Goal: Information Seeking & Learning: Check status

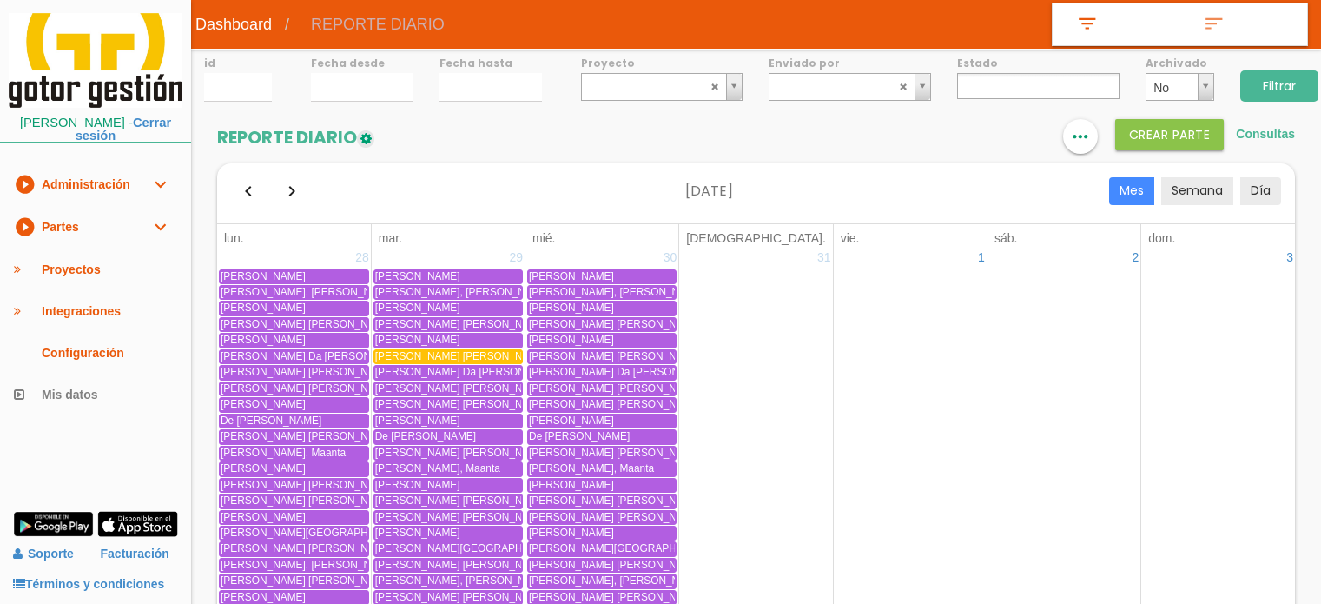
select select
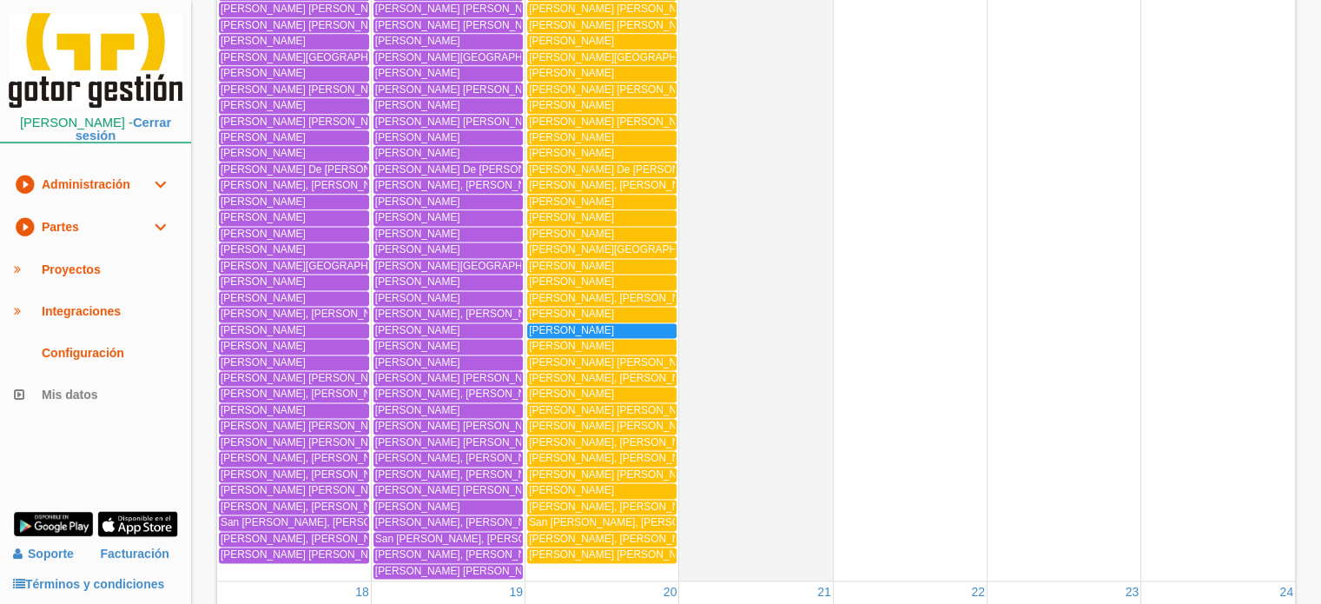
scroll to position [2258, 0]
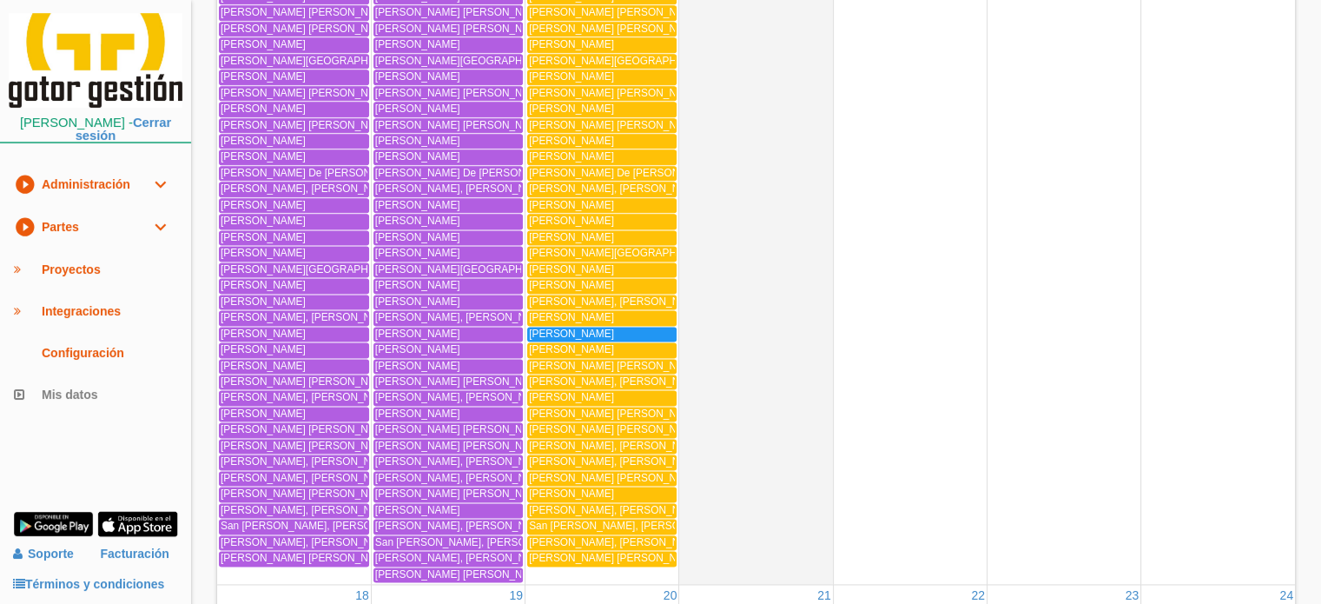
click at [165, 221] on icon "expand_more" at bounding box center [159, 227] width 21 height 42
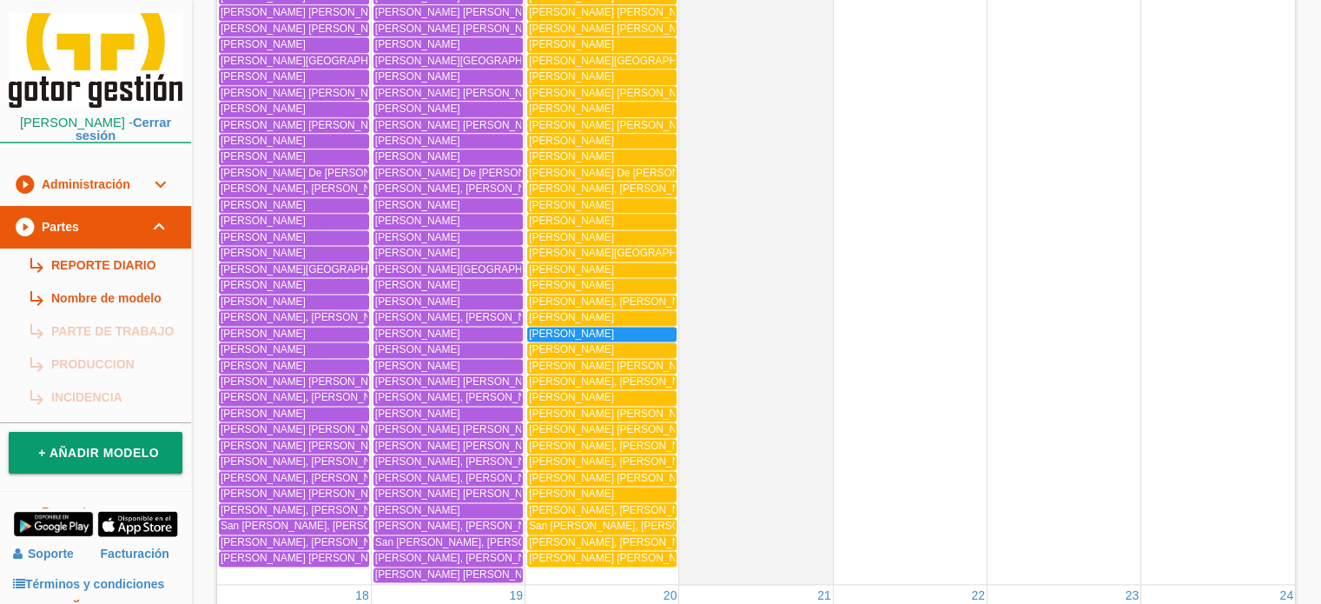
click at [717, 222] on td "[PERSON_NAME]" at bounding box center [756, 180] width 154 height 802
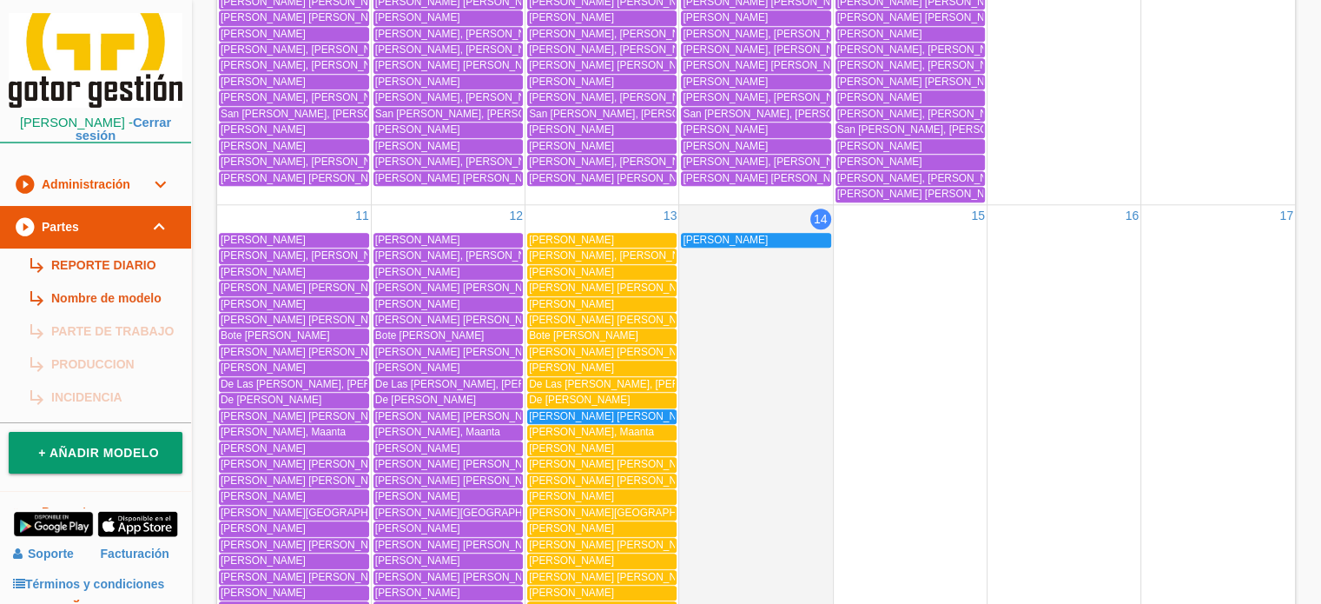
scroll to position [35, 0]
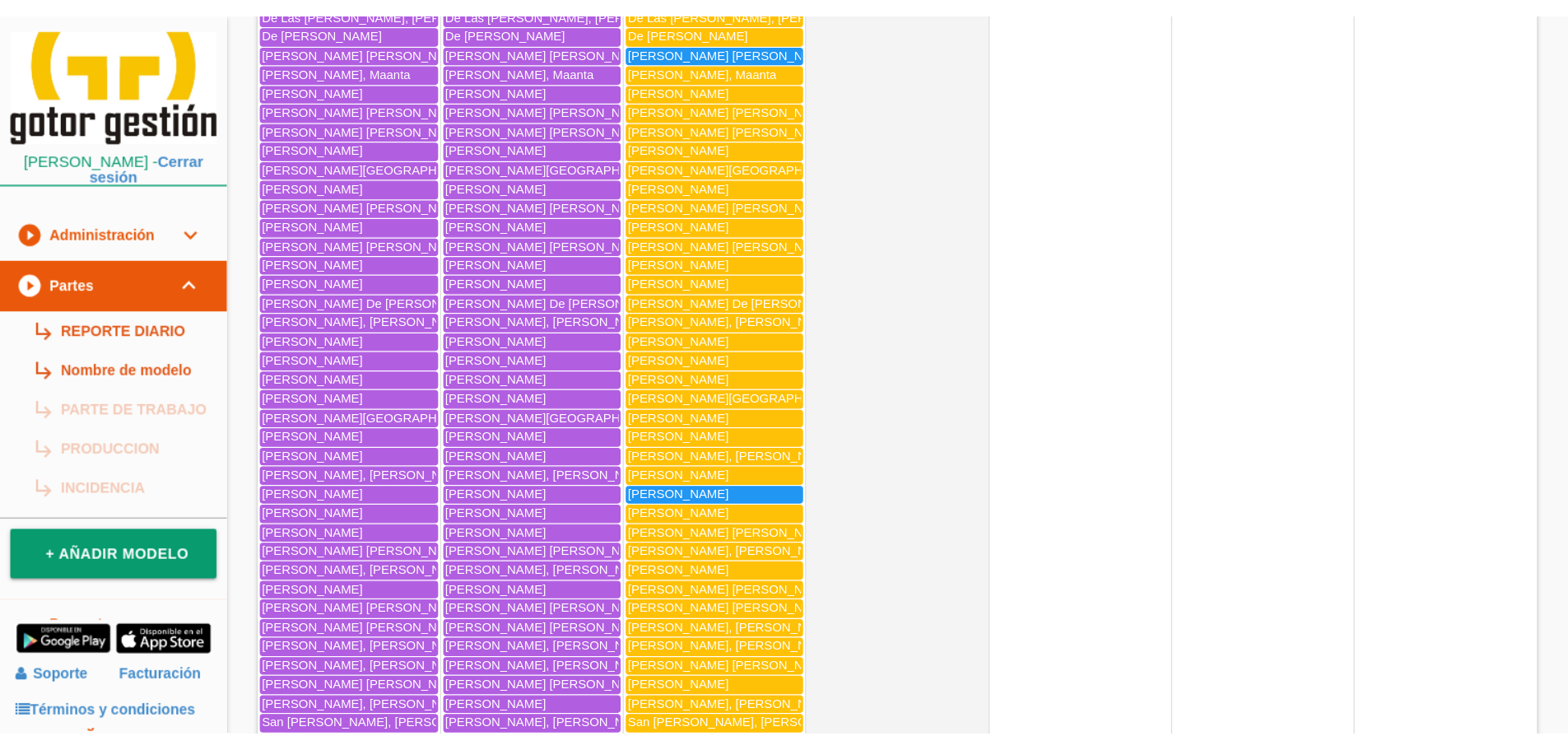
scroll to position [2050, 0]
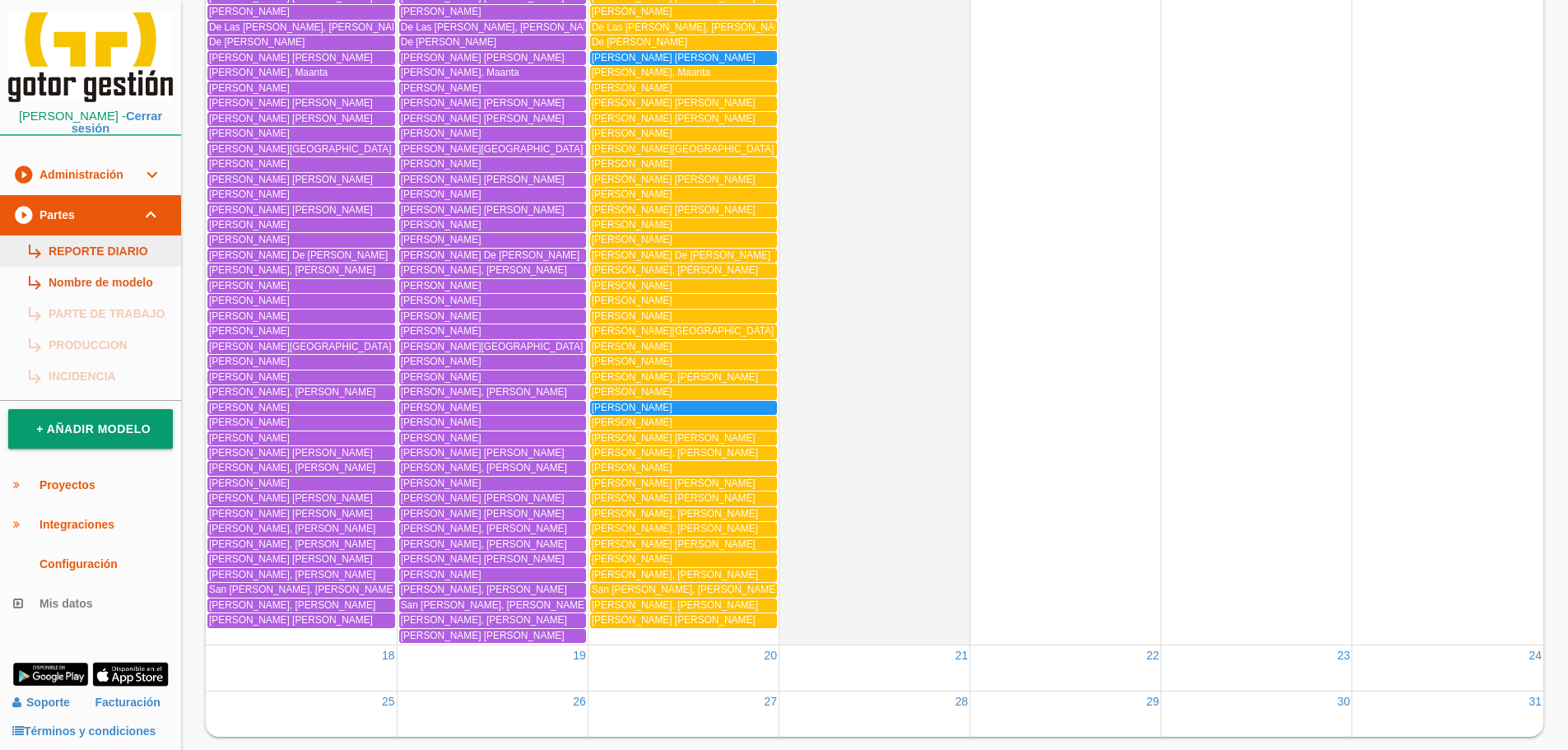
click at [69, 241] on link "subdirectory_arrow_right REPORTE DIARIO" at bounding box center [90, 250] width 181 height 31
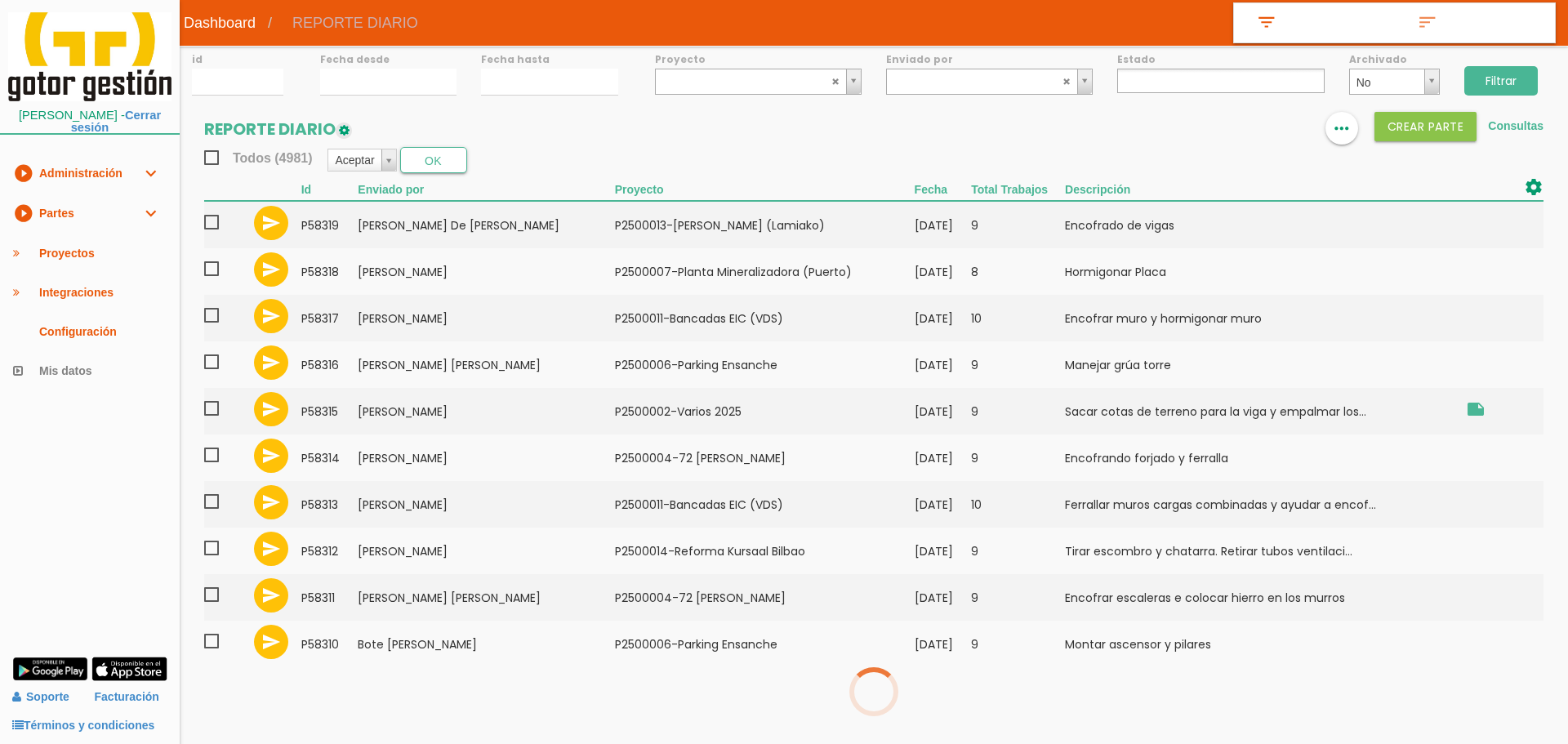
select select
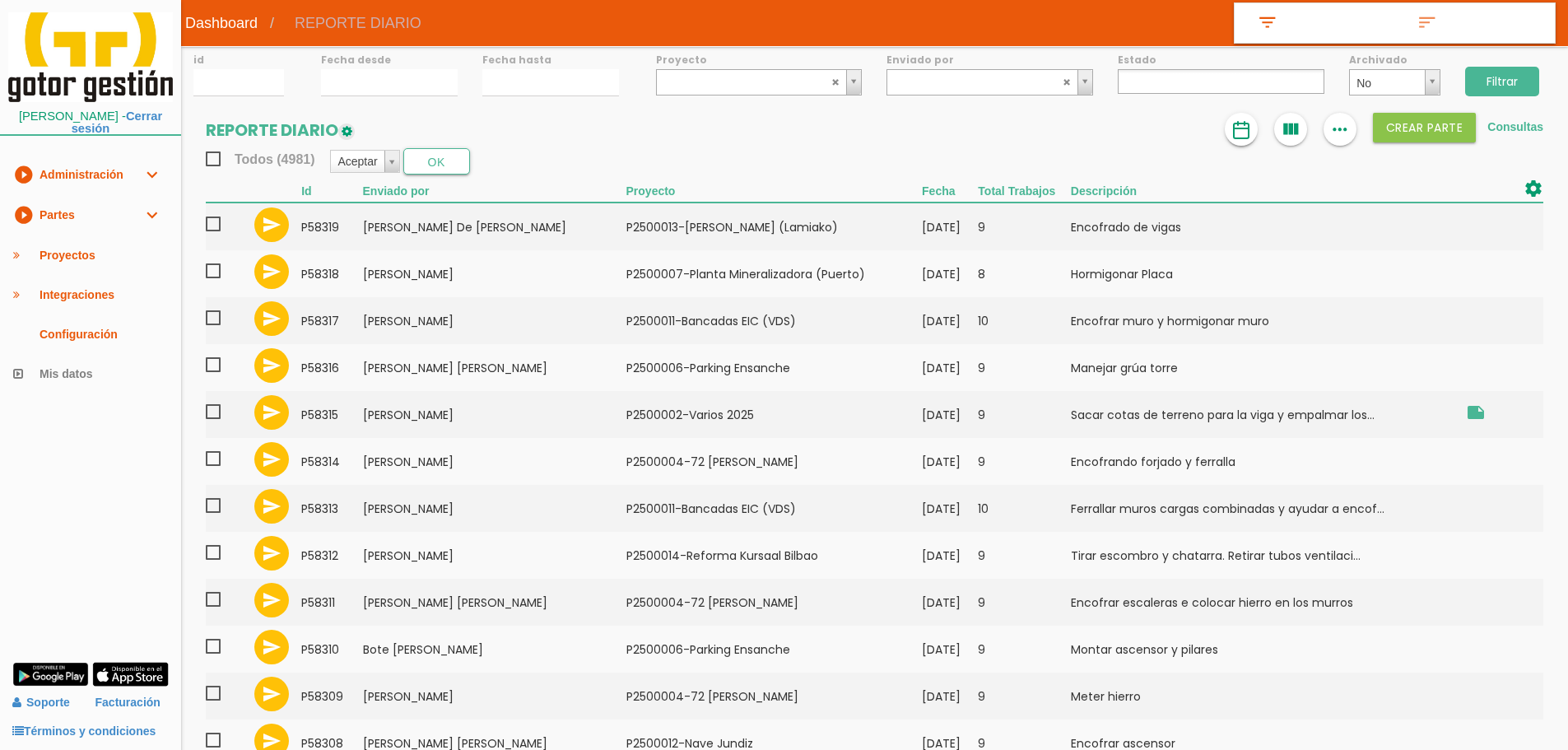
click at [1243, 122] on img at bounding box center [1241, 130] width 20 height 20
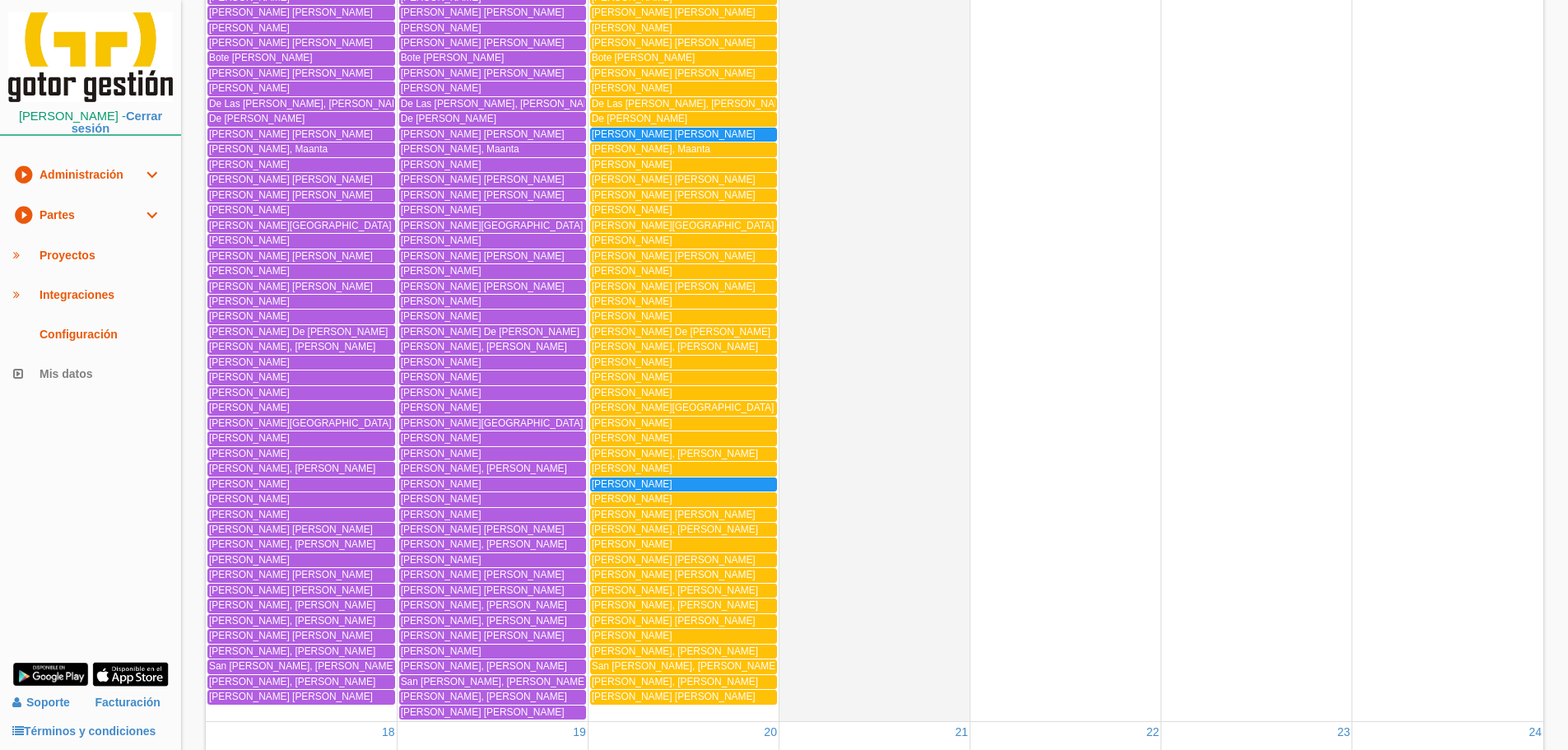
scroll to position [1976, 0]
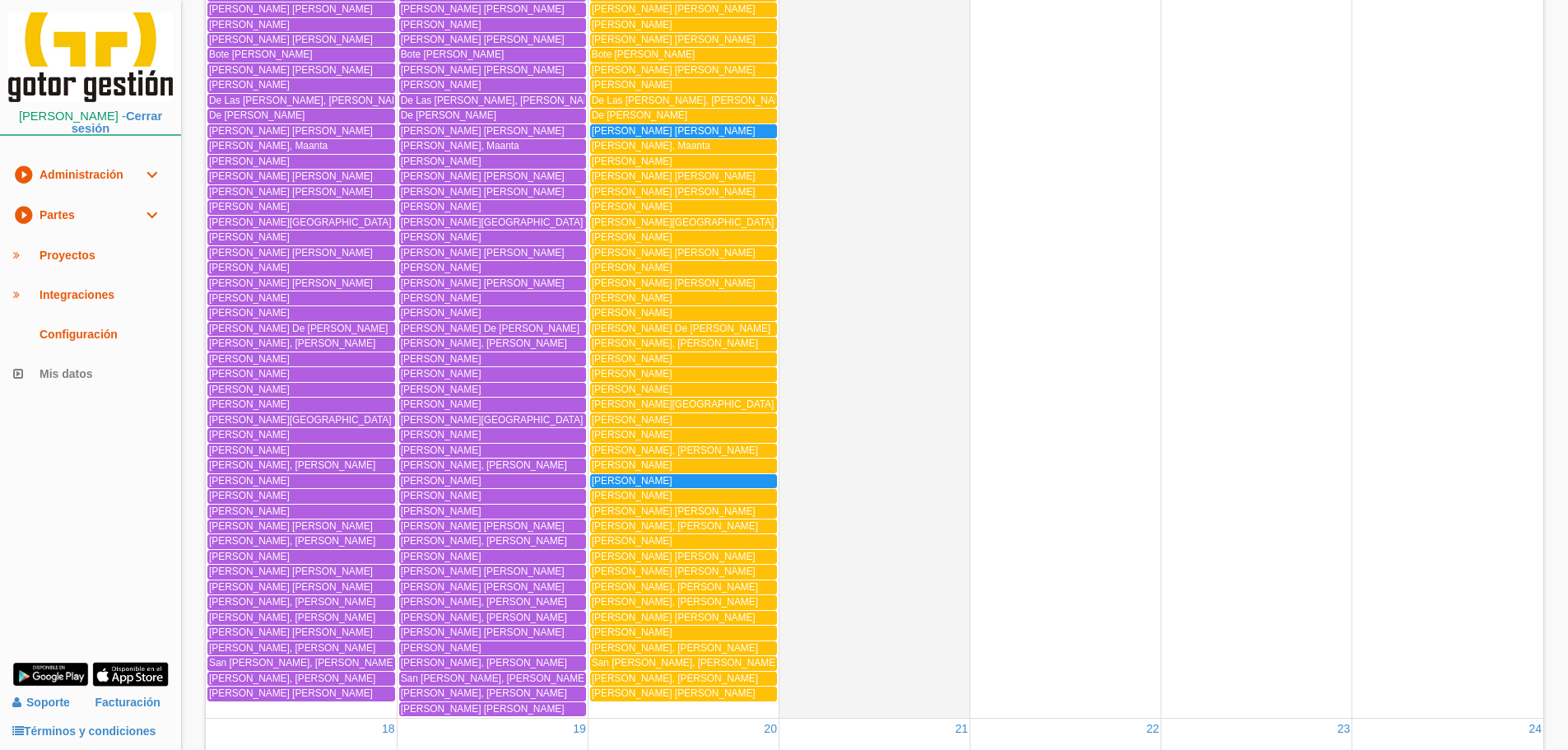
click at [653, 482] on span "[PERSON_NAME]" at bounding box center [631, 481] width 81 height 11
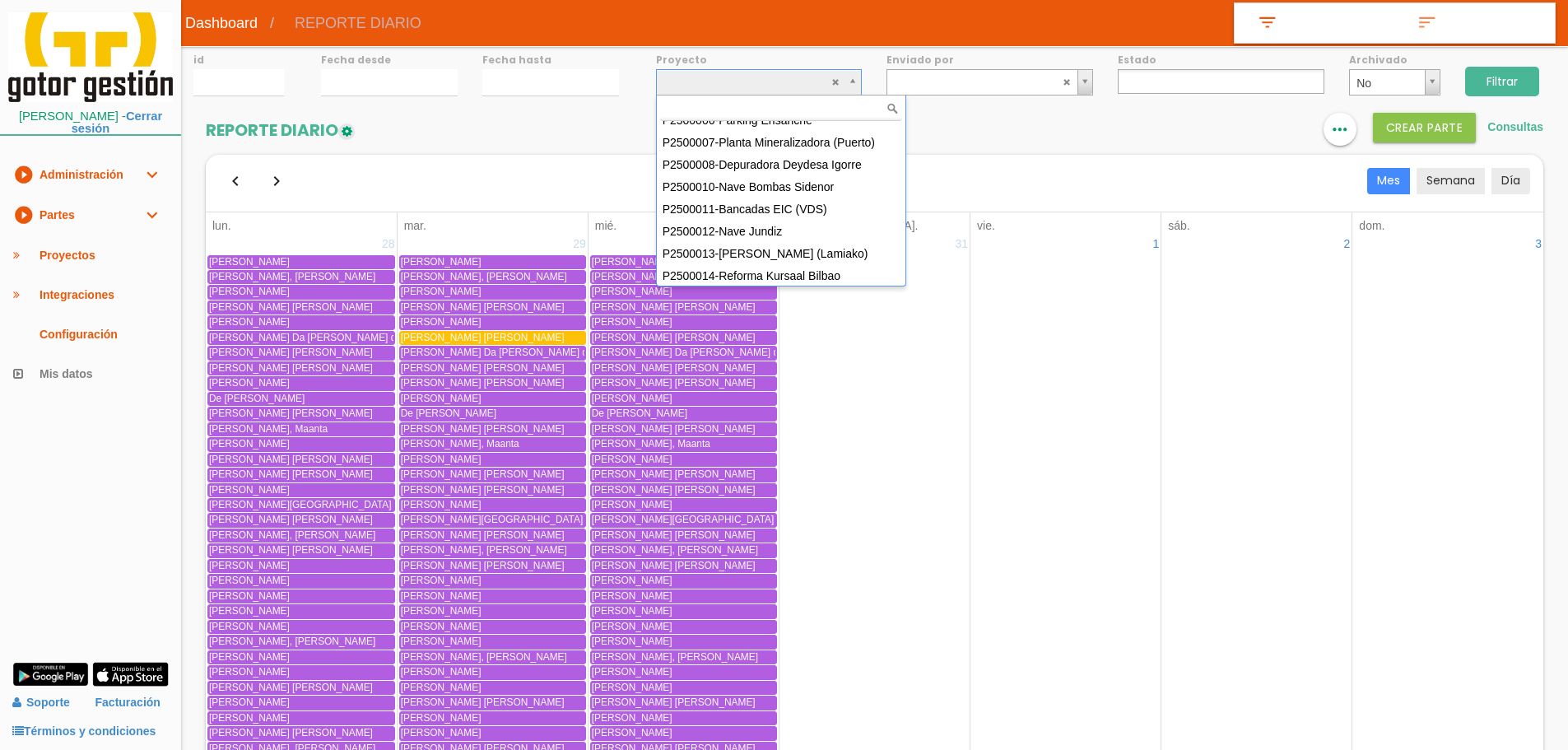
scroll to position [147, 0]
drag, startPoint x: 795, startPoint y: 260, endPoint x: 801, endPoint y: 277, distance: 18.0
select select "97"
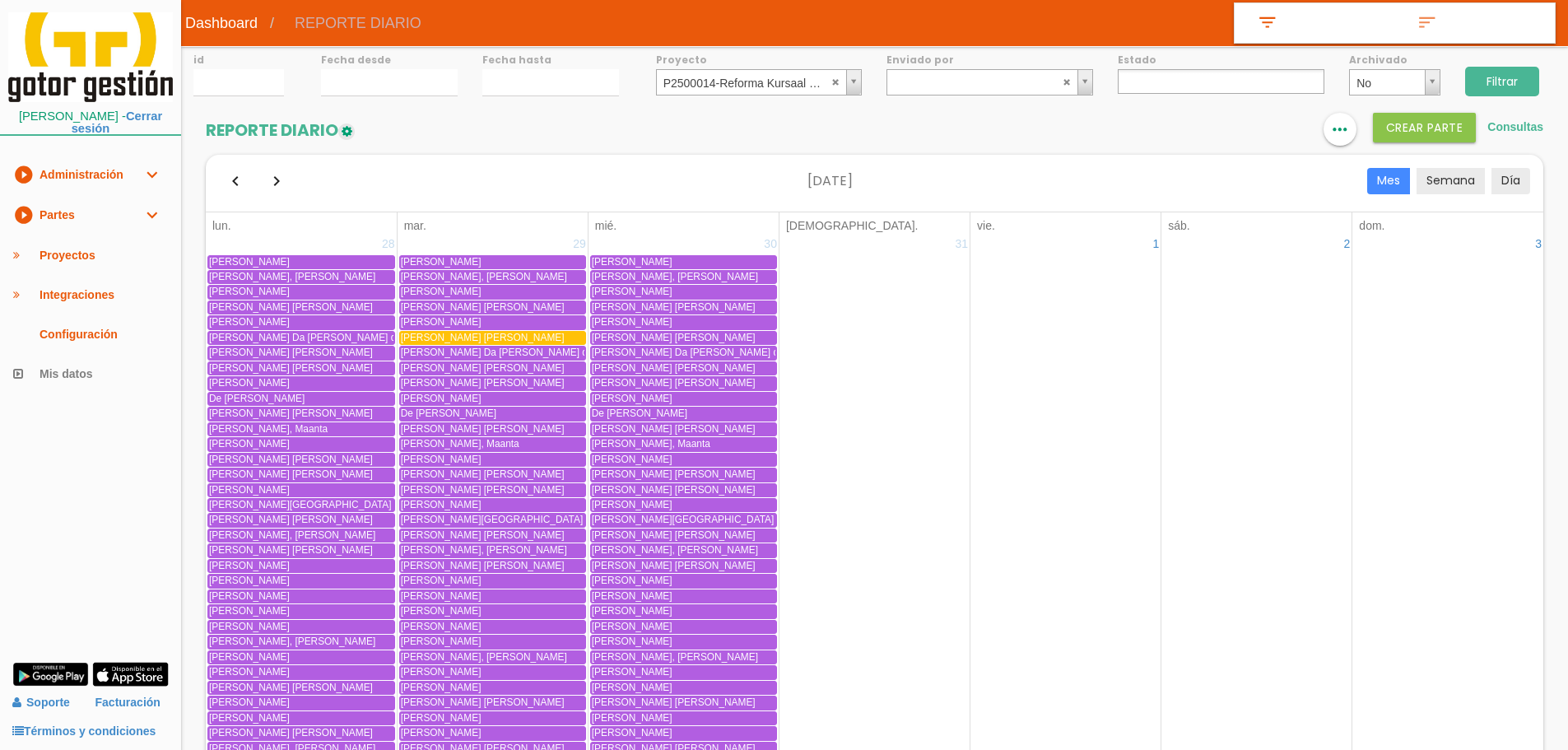
click at [1473, 79] on input "Filtrar" at bounding box center [1503, 81] width 74 height 29
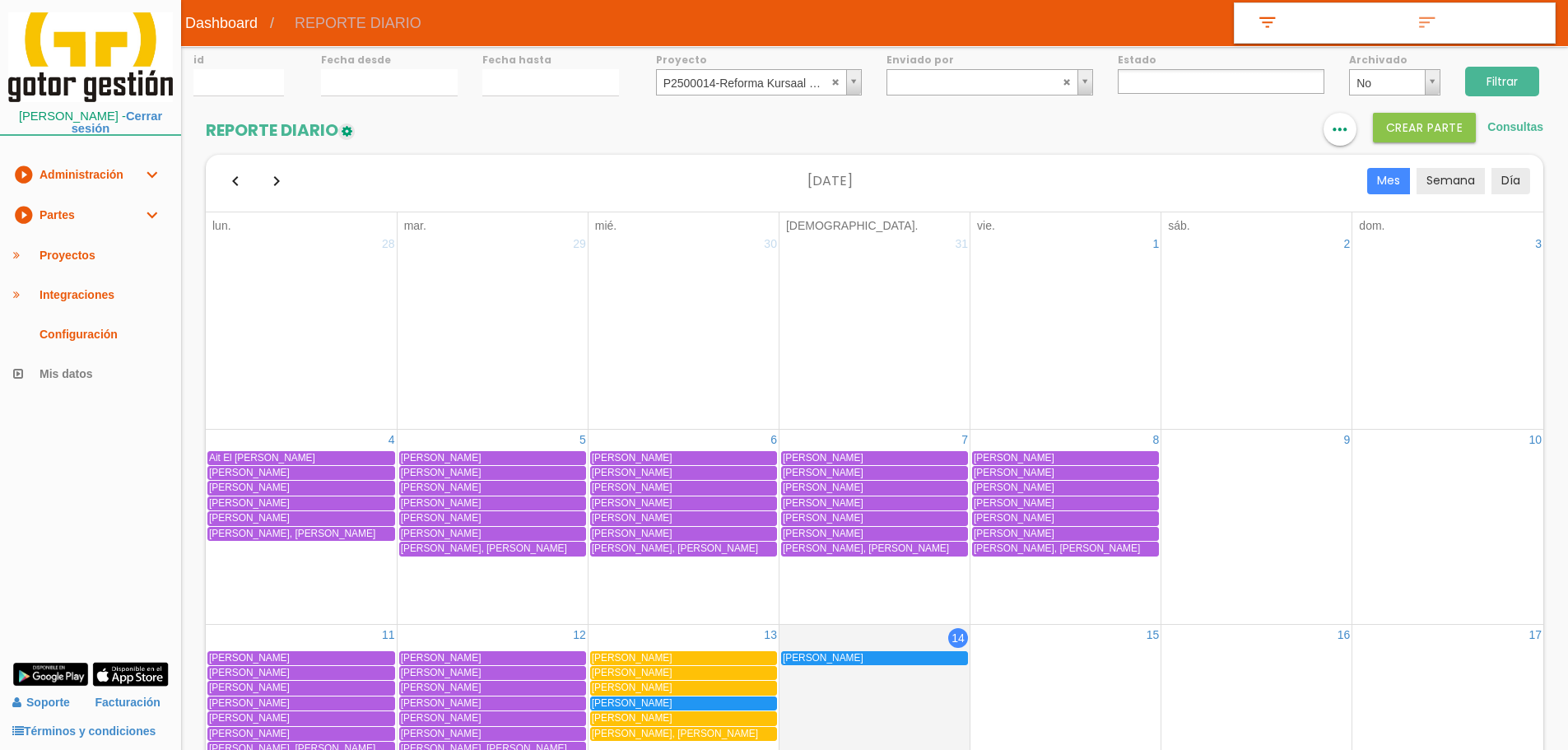
select select
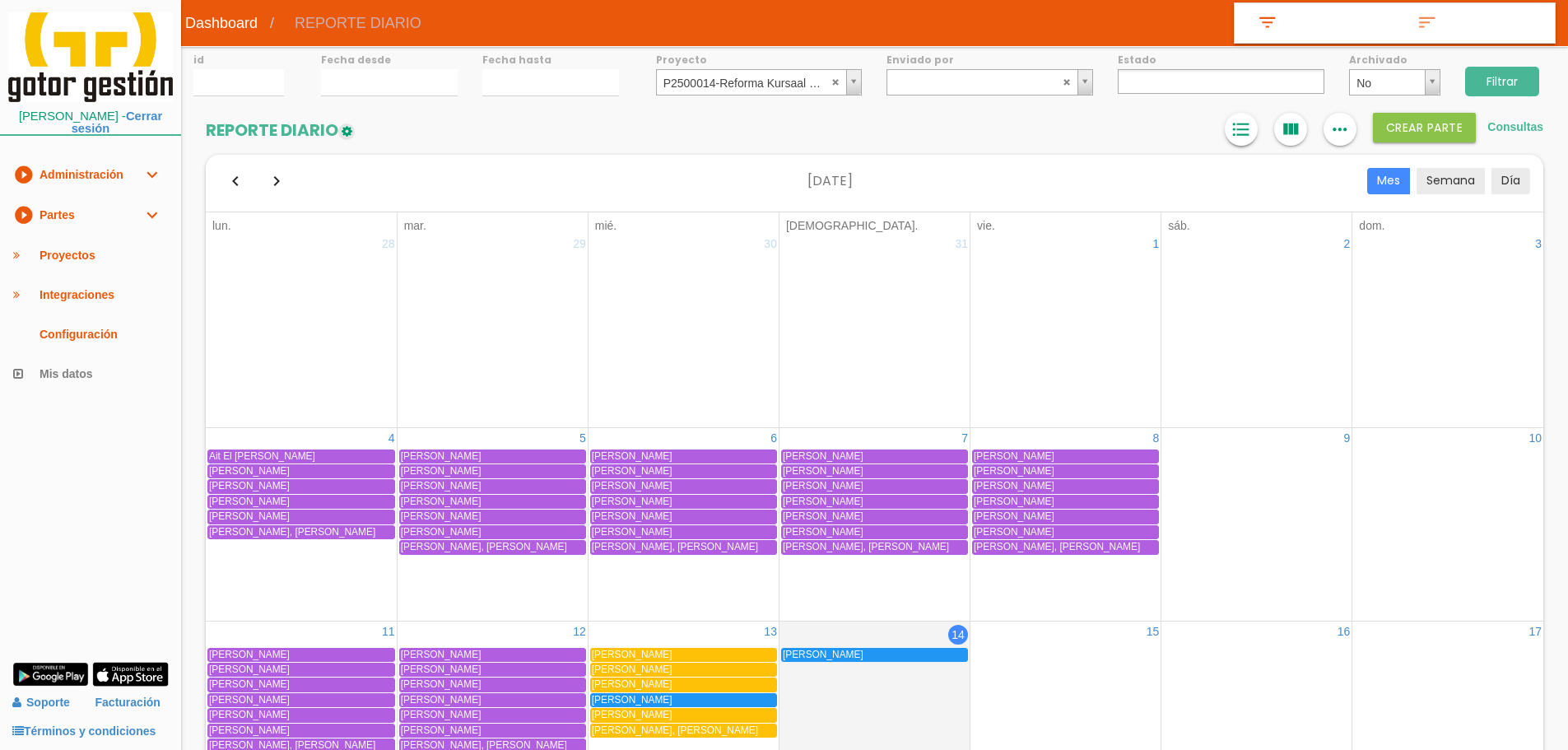
click at [1249, 126] on icon "format_list_bulleted" at bounding box center [1241, 129] width 22 height 33
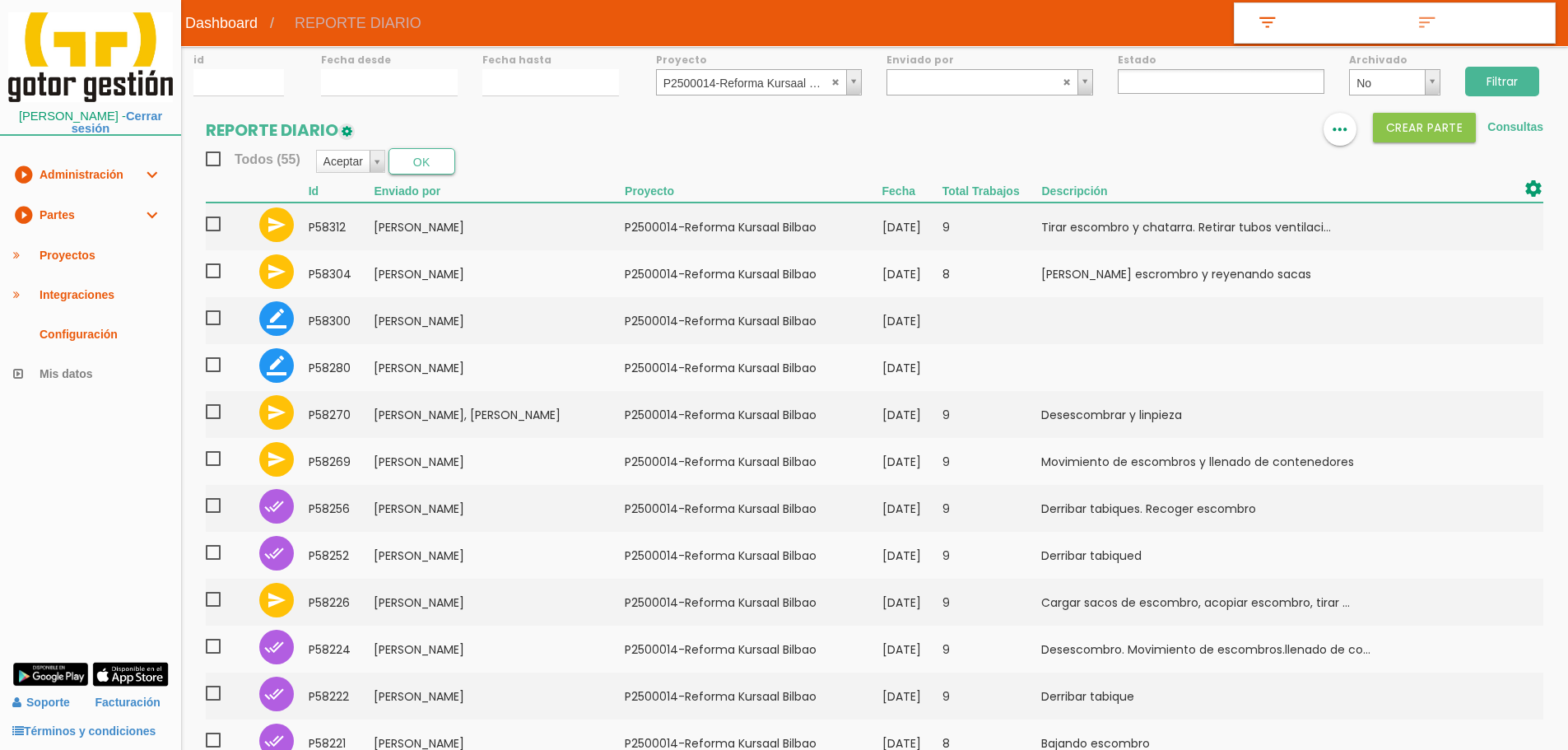
drag, startPoint x: 46, startPoint y: 215, endPoint x: 55, endPoint y: 222, distance: 11.4
click at [46, 215] on link "play_circle_filled Partes expand_more" at bounding box center [90, 215] width 181 height 41
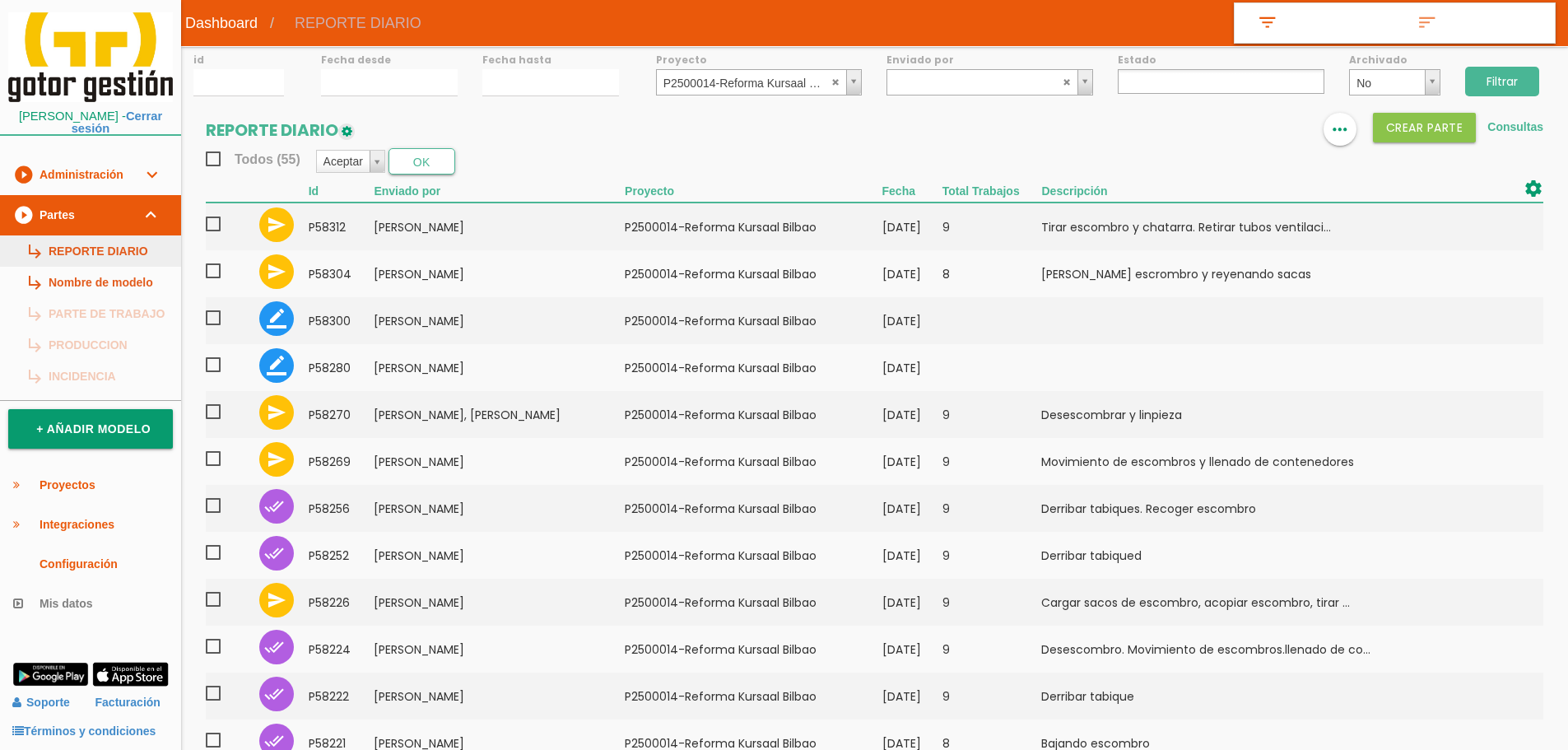
click at [80, 255] on link "subdirectory_arrow_right REPORTE DIARIO" at bounding box center [90, 250] width 181 height 31
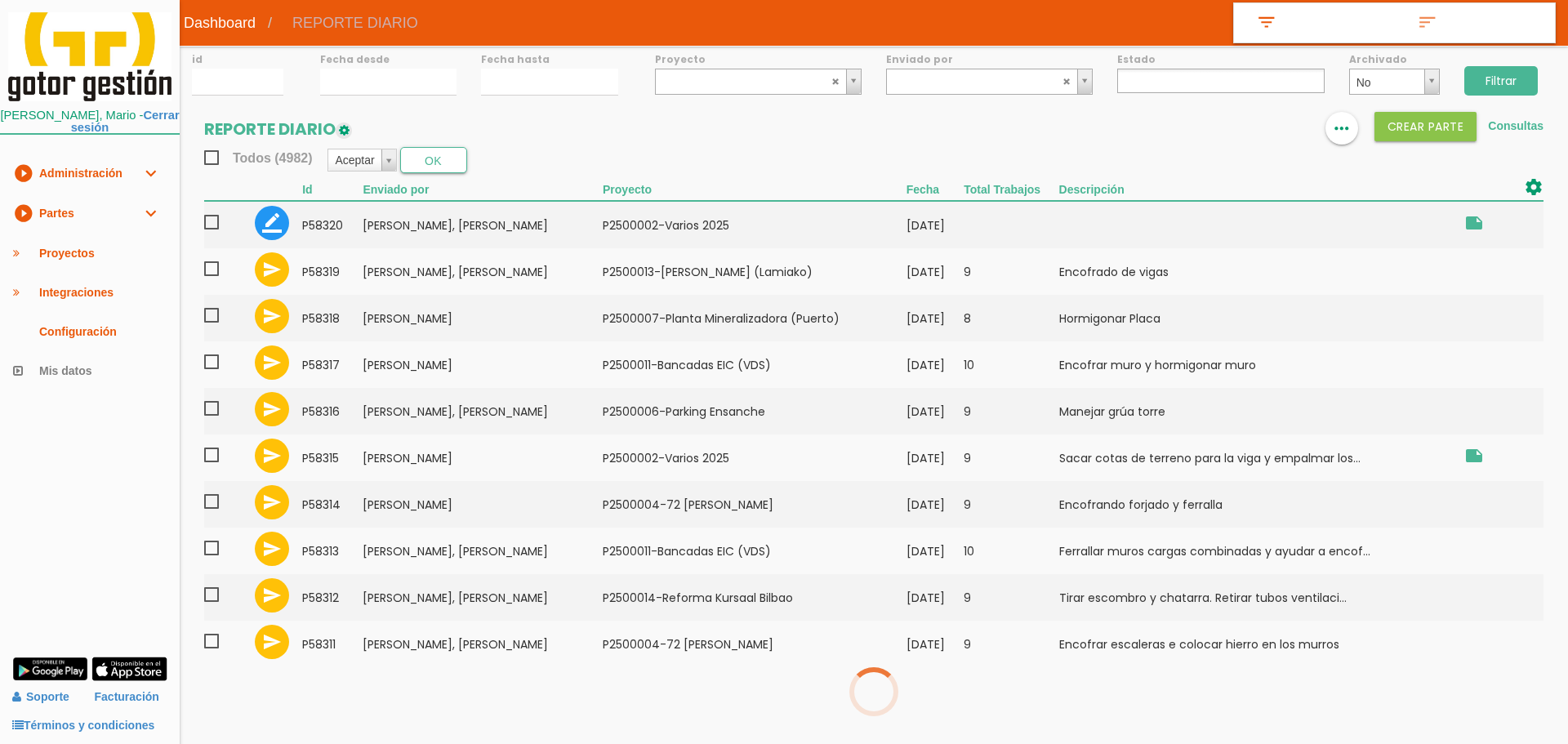
select select
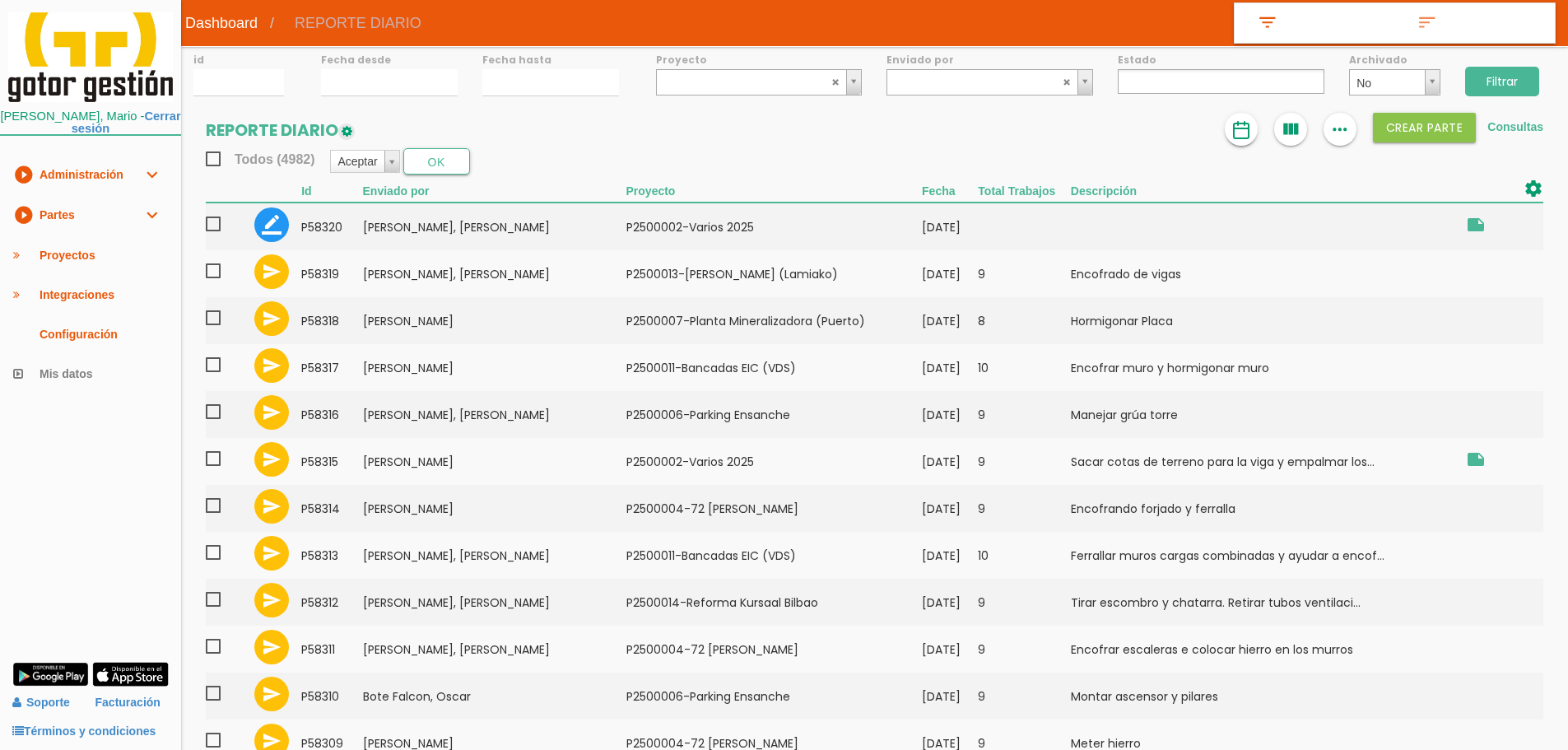
click at [1242, 136] on img at bounding box center [1241, 130] width 20 height 20
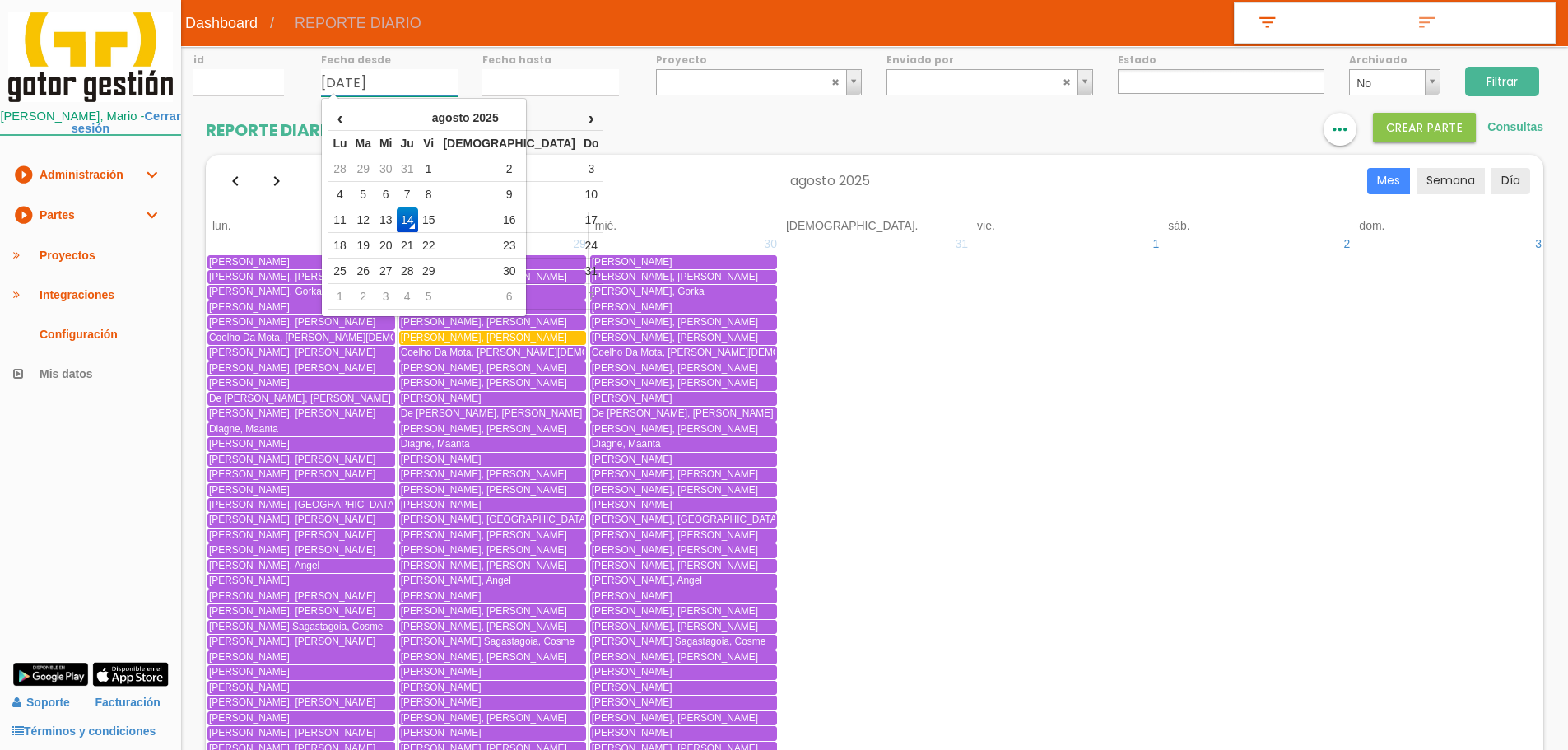
click at [373, 80] on input "14/08/2025" at bounding box center [390, 82] width 137 height 27
click at [373, 211] on td "12" at bounding box center [363, 220] width 24 height 26
type input "12/08/2025"
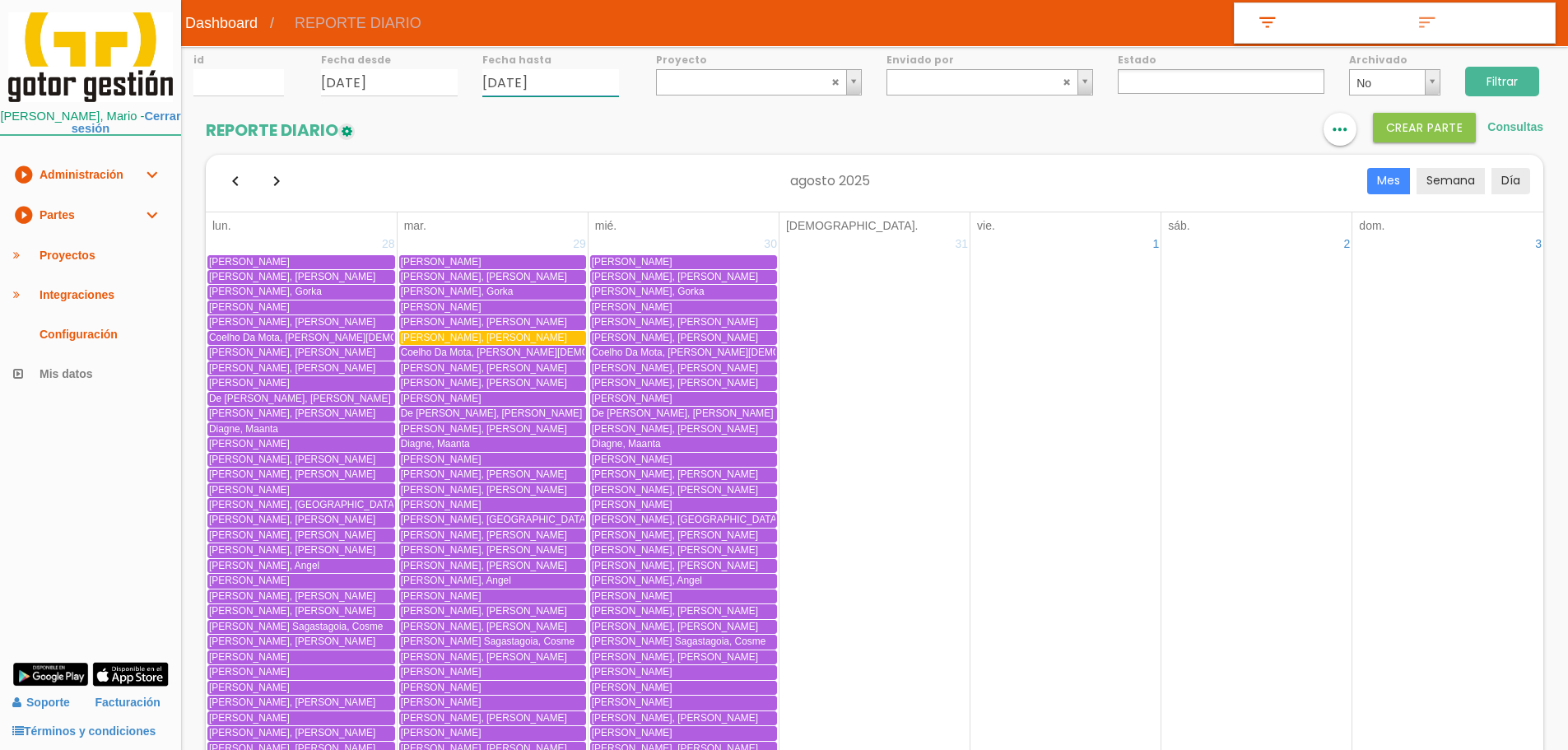
click at [559, 81] on input "[DATE]" at bounding box center [551, 82] width 137 height 27
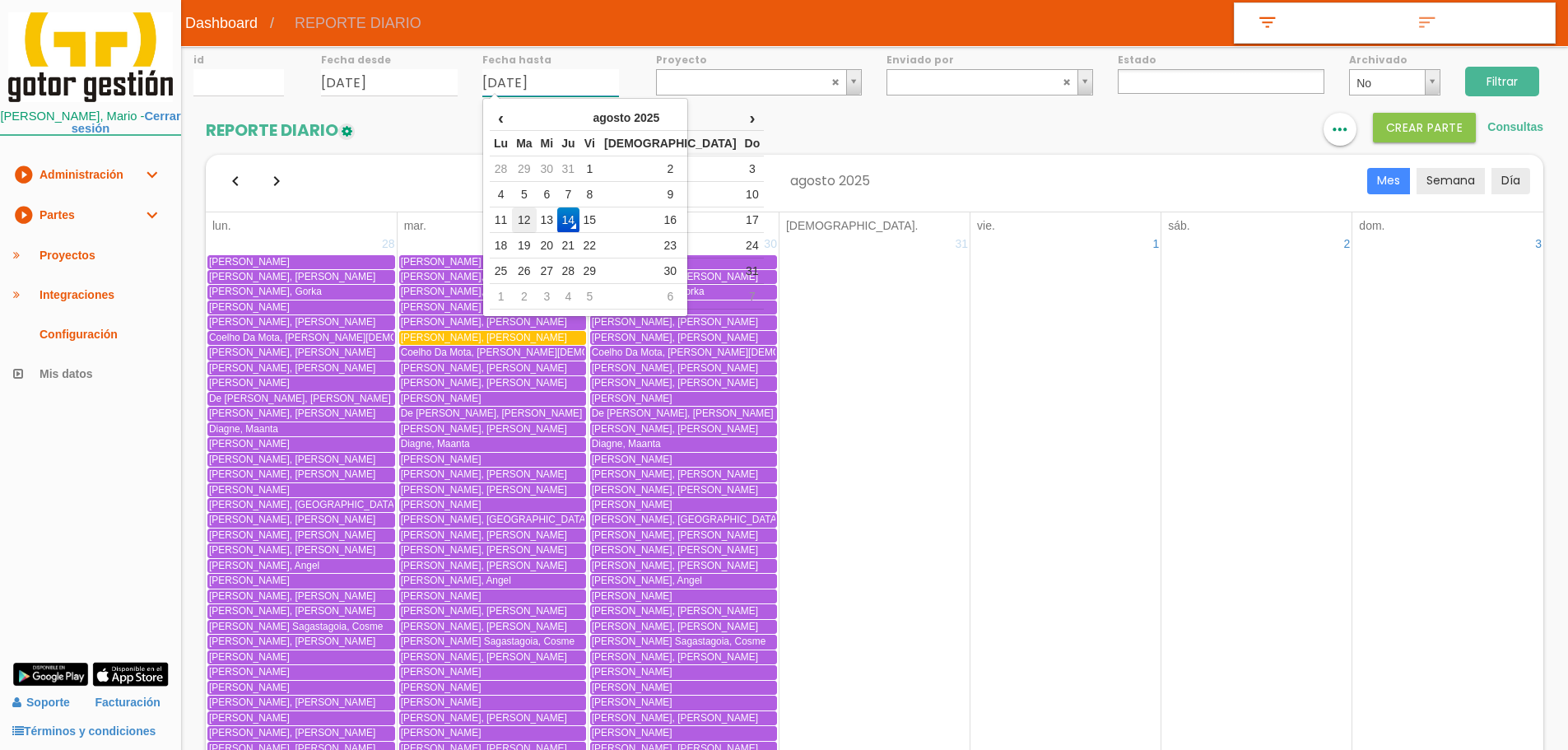
click at [526, 210] on td "12" at bounding box center [523, 220] width 24 height 26
type input "12/08/2025"
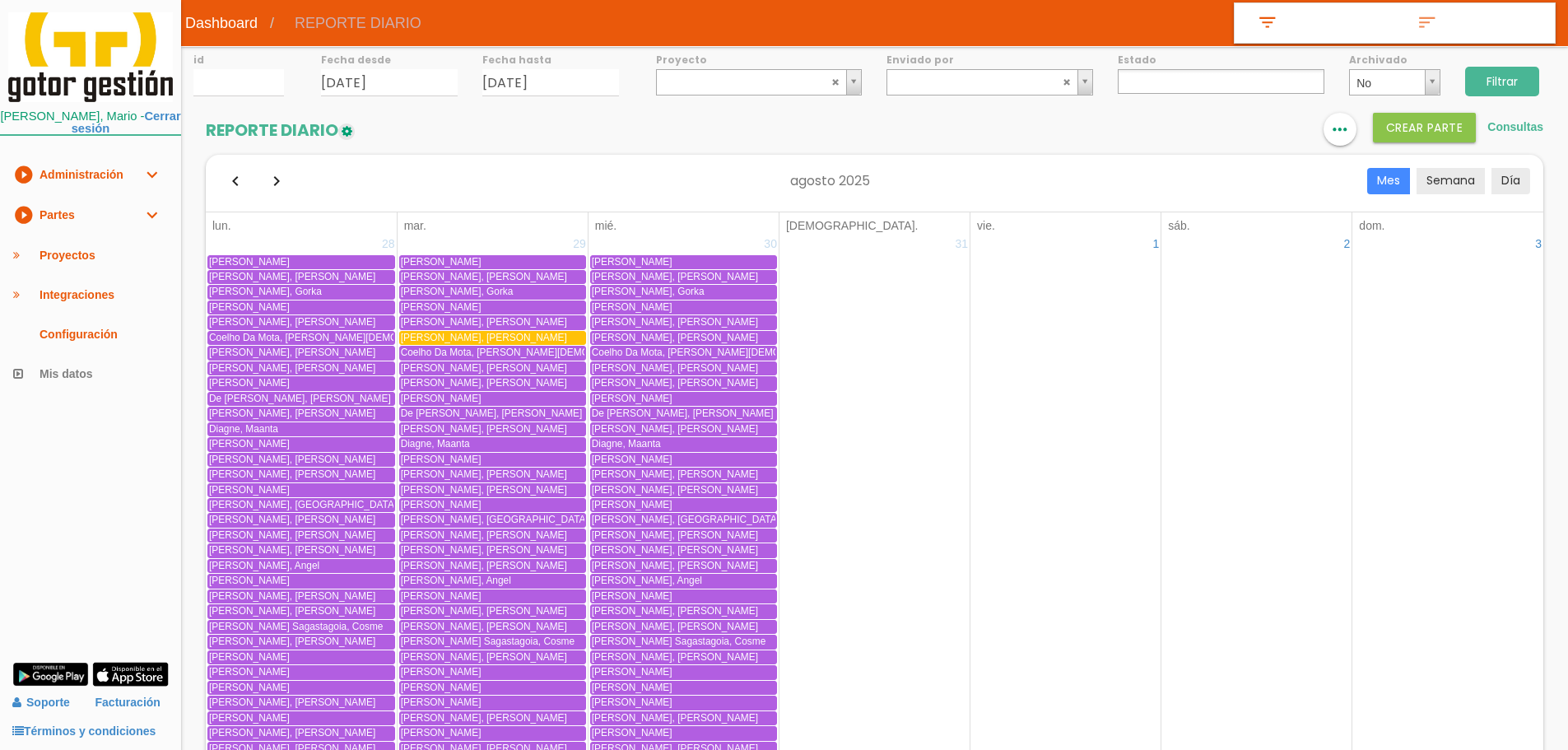
click at [1501, 78] on input "Filtrar" at bounding box center [1503, 81] width 74 height 29
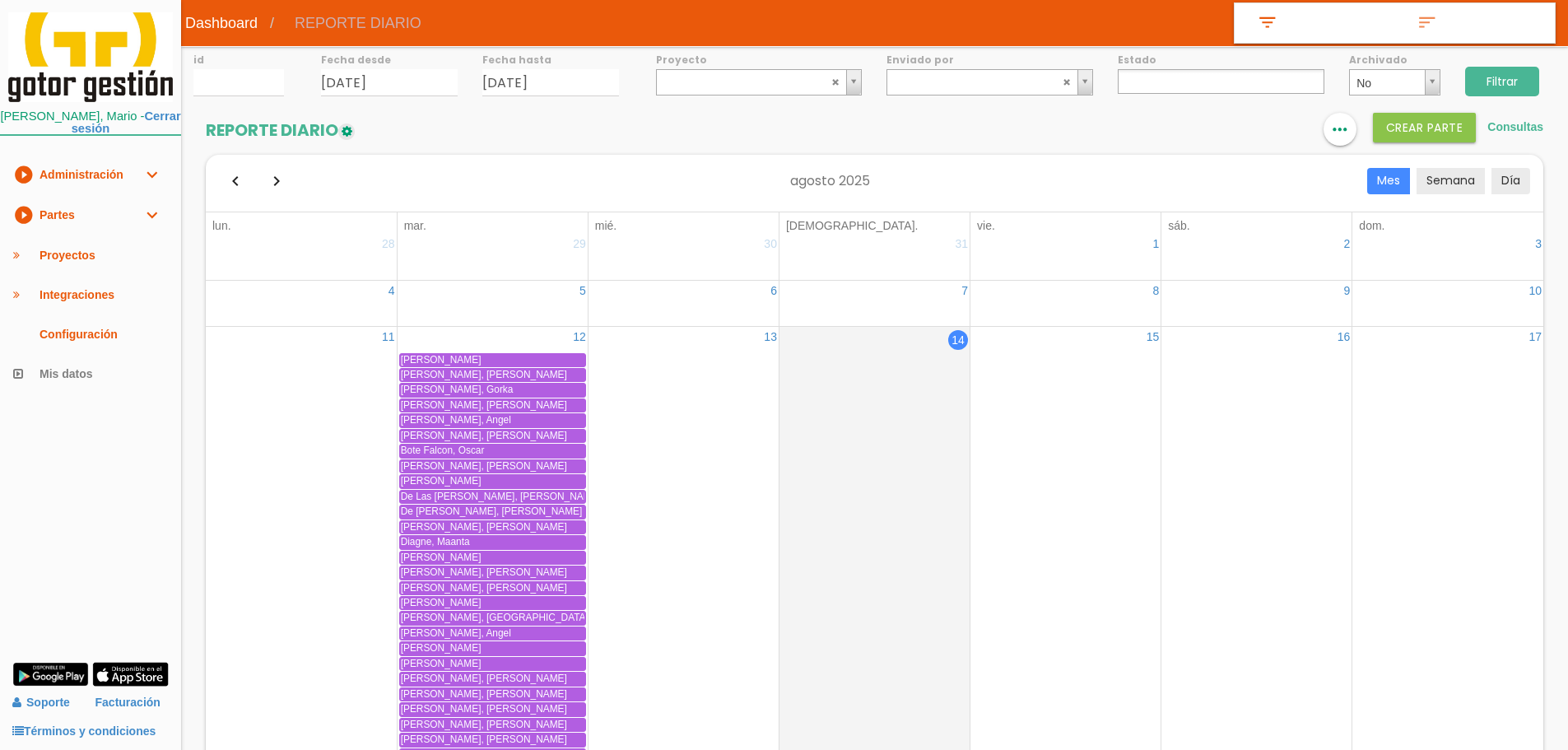
select select
click at [1249, 130] on icon "format_list_bulleted" at bounding box center [1241, 129] width 22 height 33
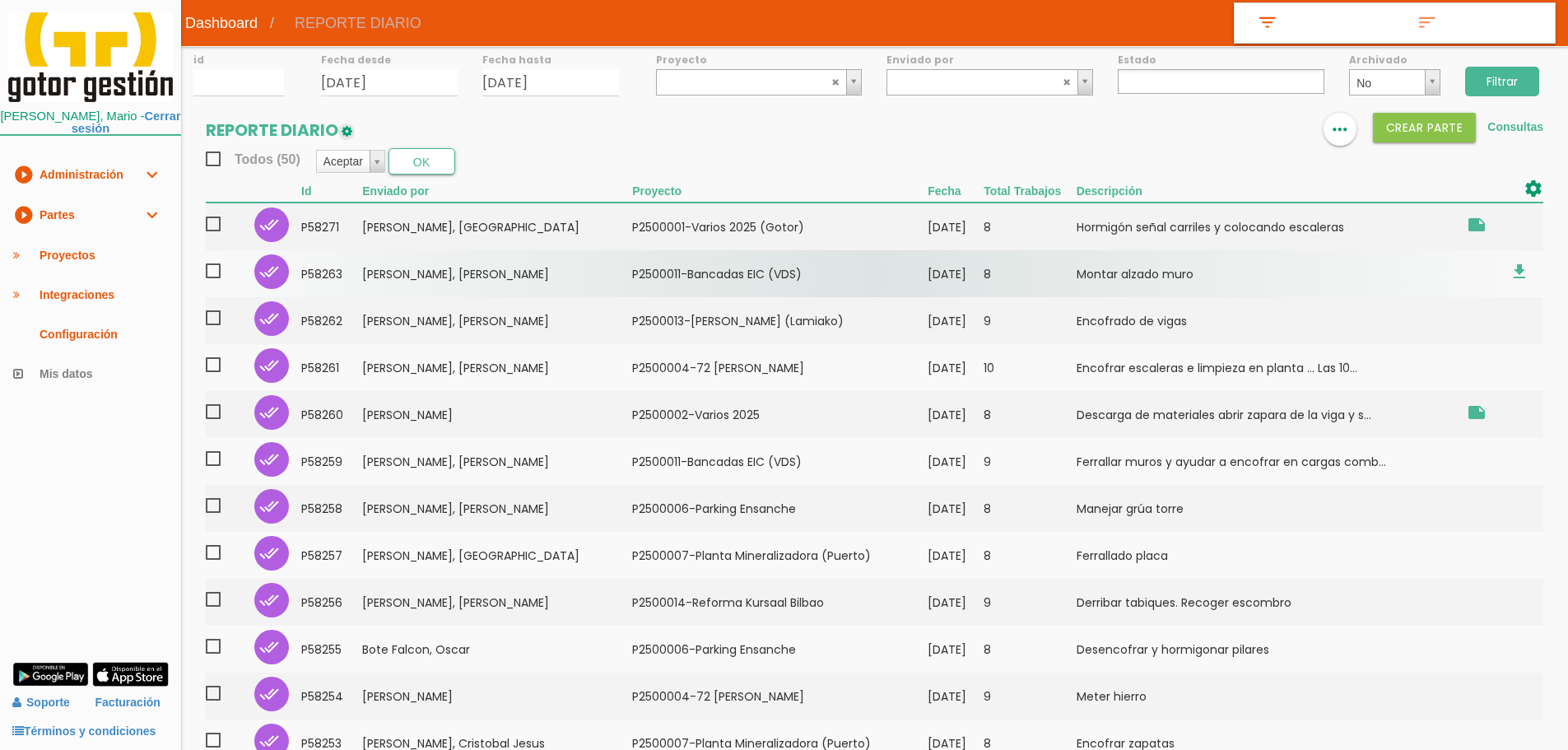
click at [685, 260] on td "﻿P2500011-Bancadas EIC (VDS)" at bounding box center [780, 274] width 296 height 47
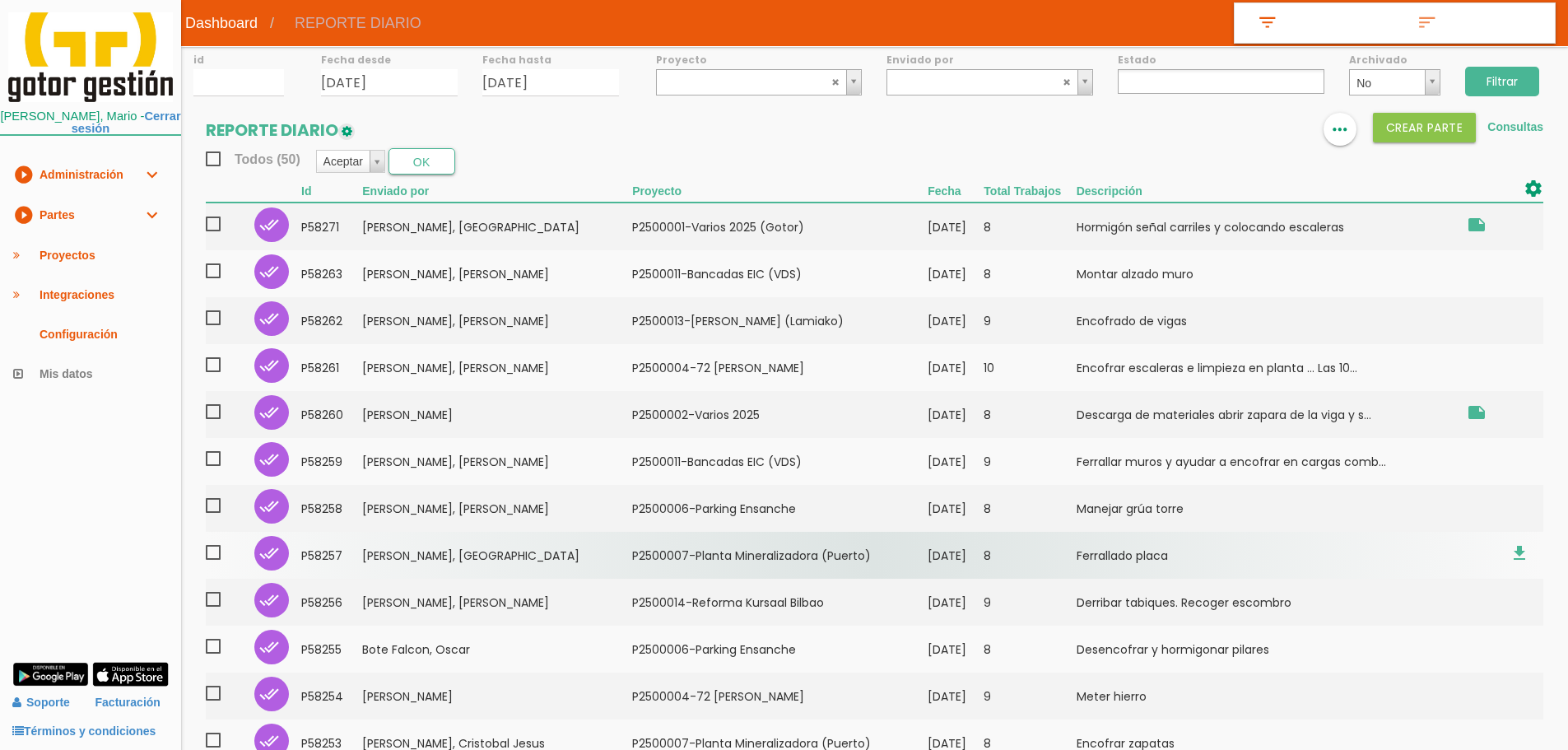
click at [431, 563] on td "[PERSON_NAME], [GEOGRAPHIC_DATA]" at bounding box center [497, 556] width 270 height 47
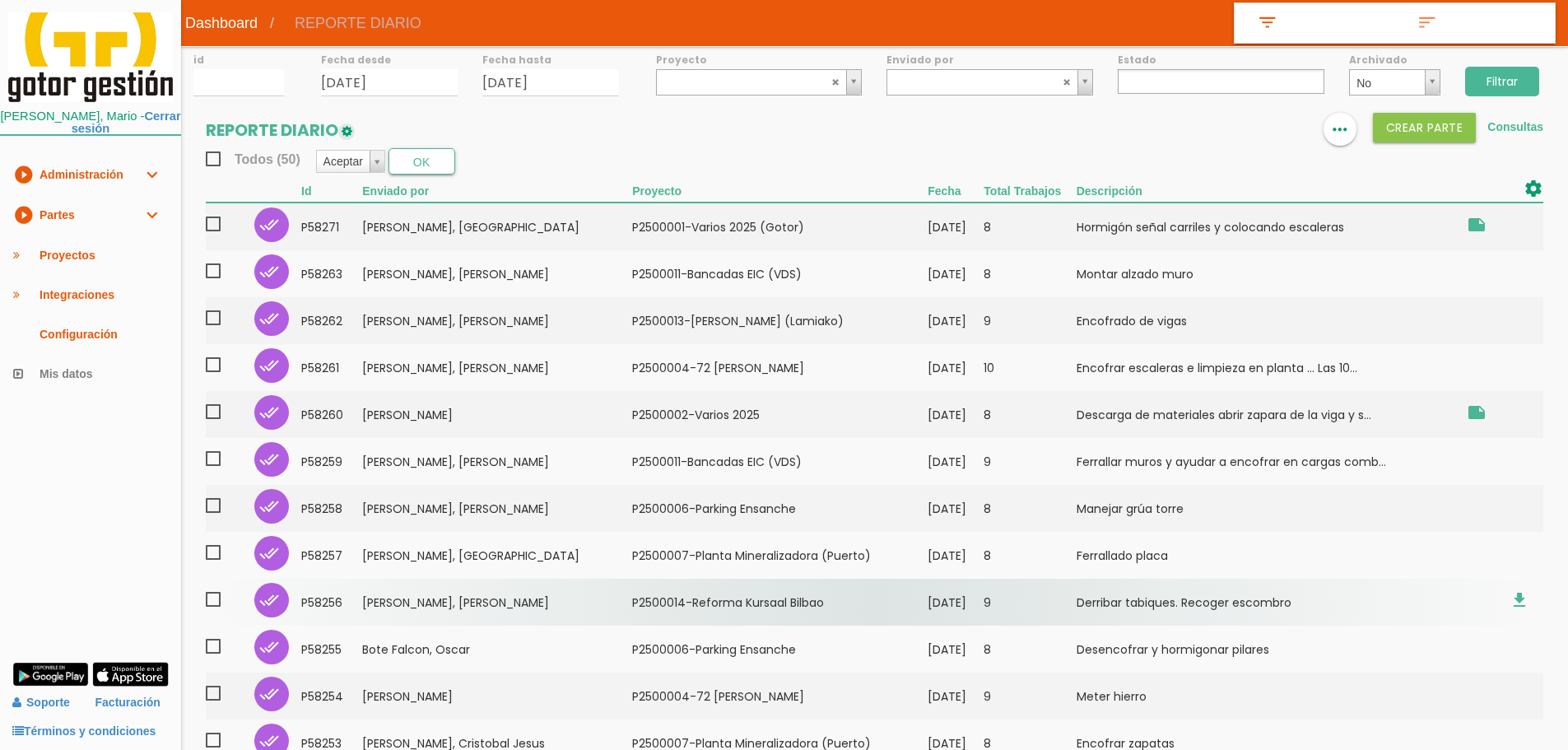
click at [423, 615] on td "[PERSON_NAME], [PERSON_NAME]" at bounding box center [497, 603] width 270 height 47
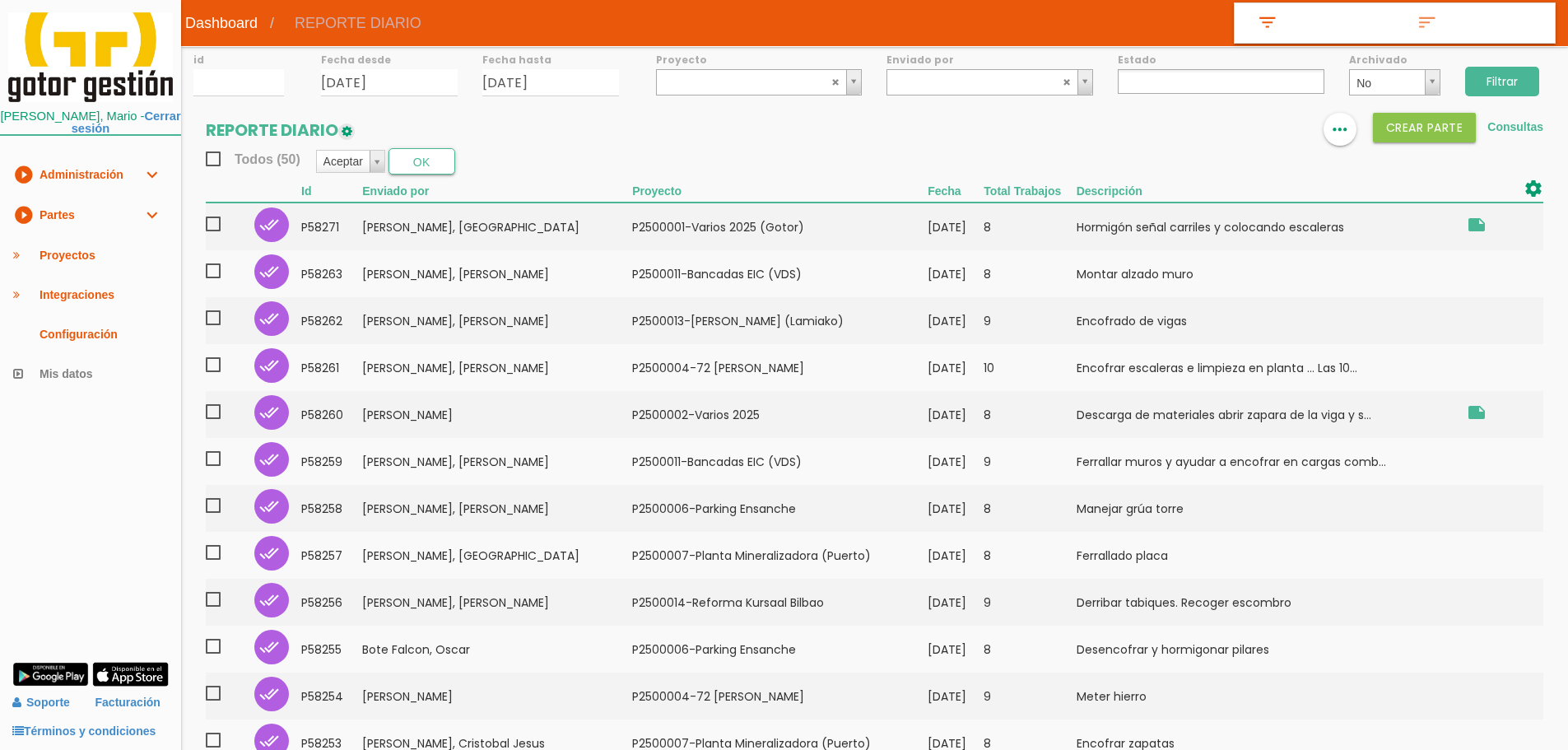
click at [52, 211] on link "play_circle_filled Partes expand_more" at bounding box center [90, 215] width 181 height 41
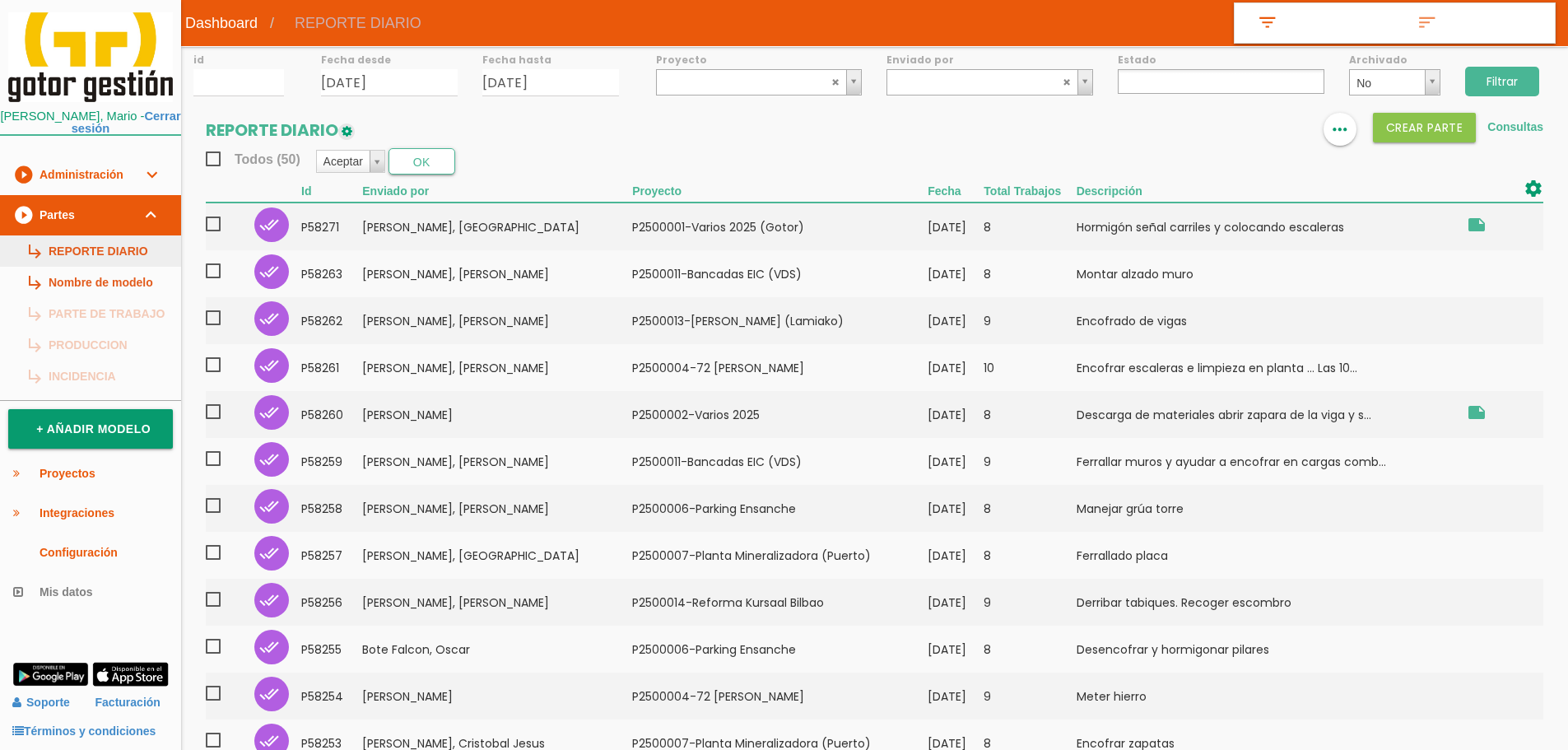
click at [65, 245] on link "subdirectory_arrow_right REPORTE DIARIO" at bounding box center [90, 250] width 181 height 31
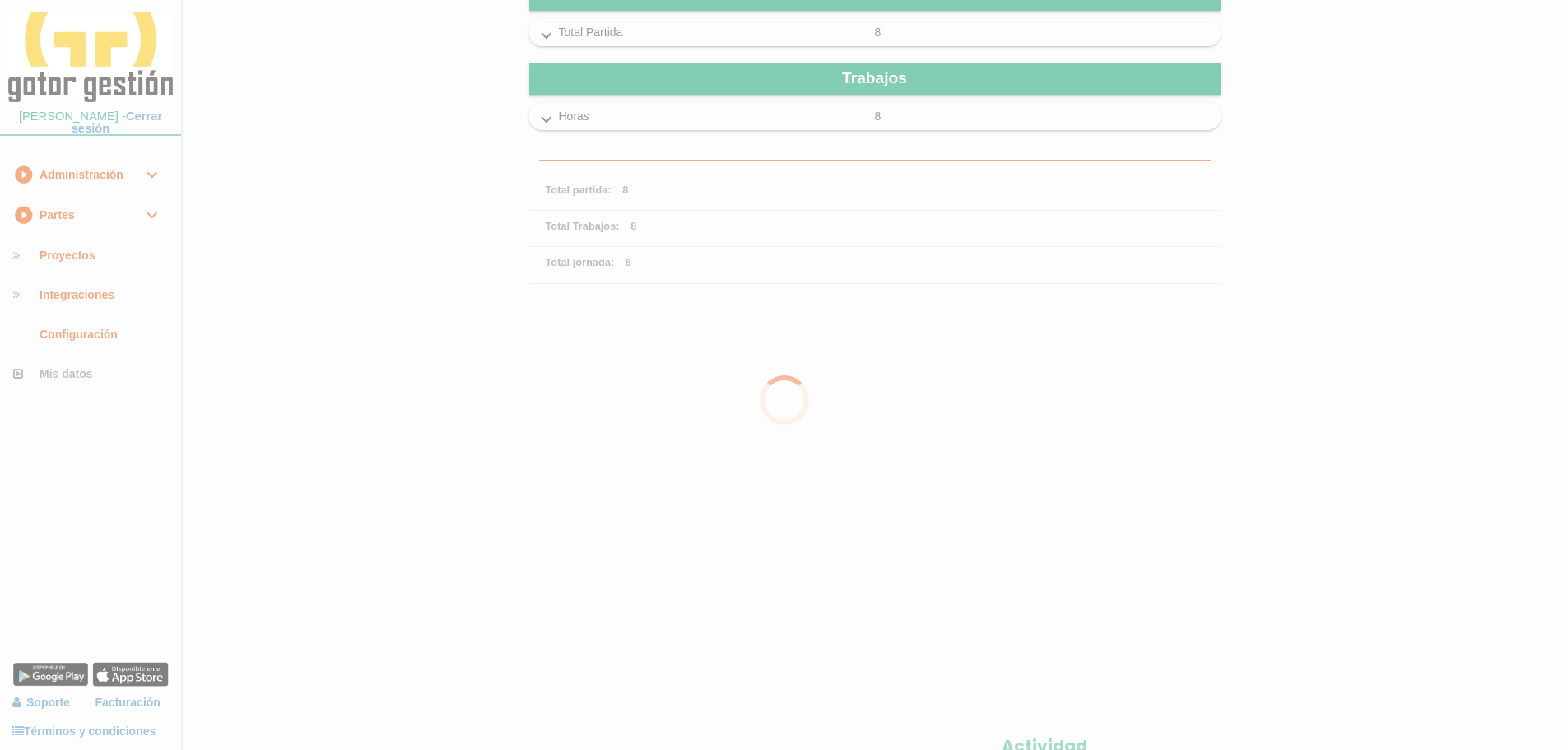
scroll to position [632, 0]
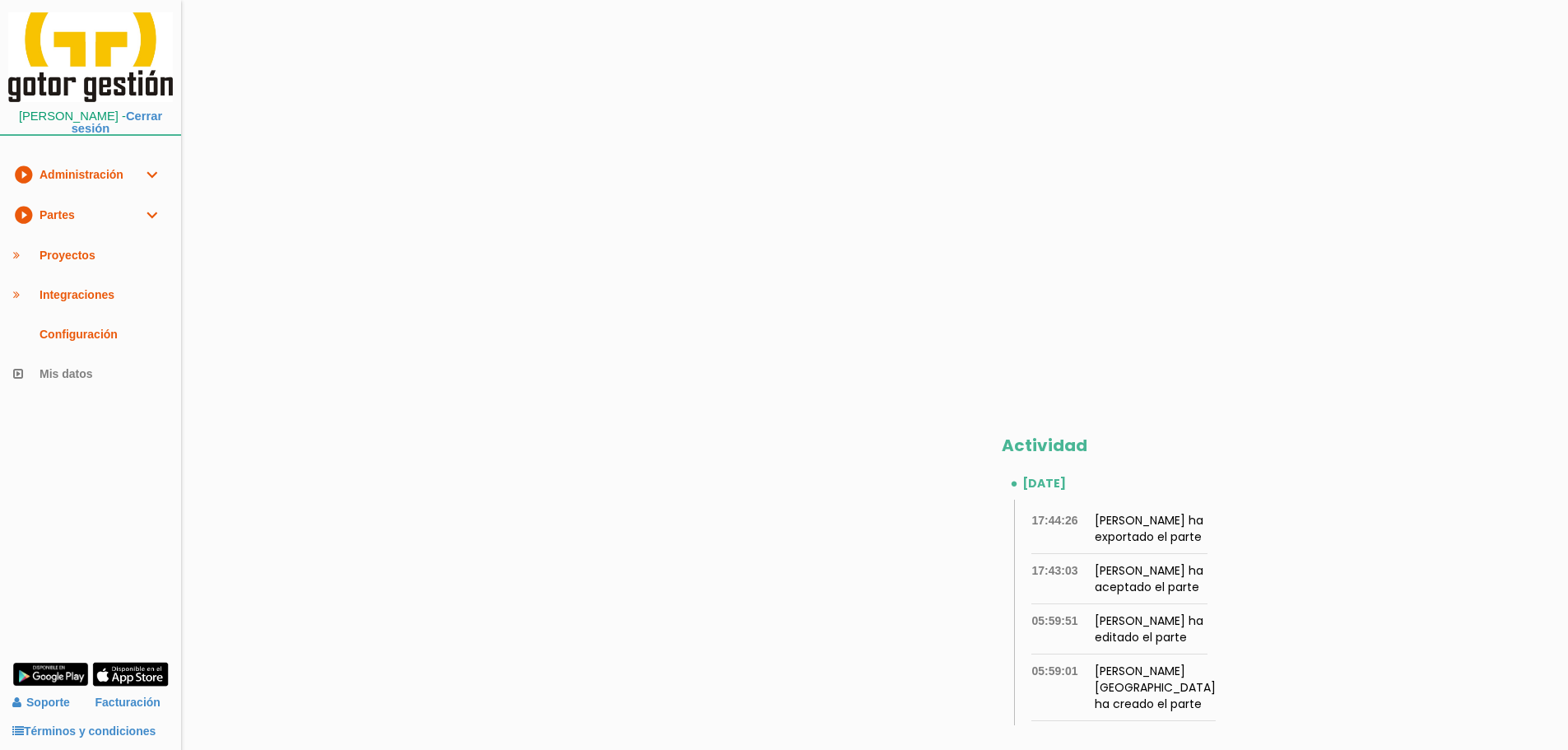
scroll to position [632, 0]
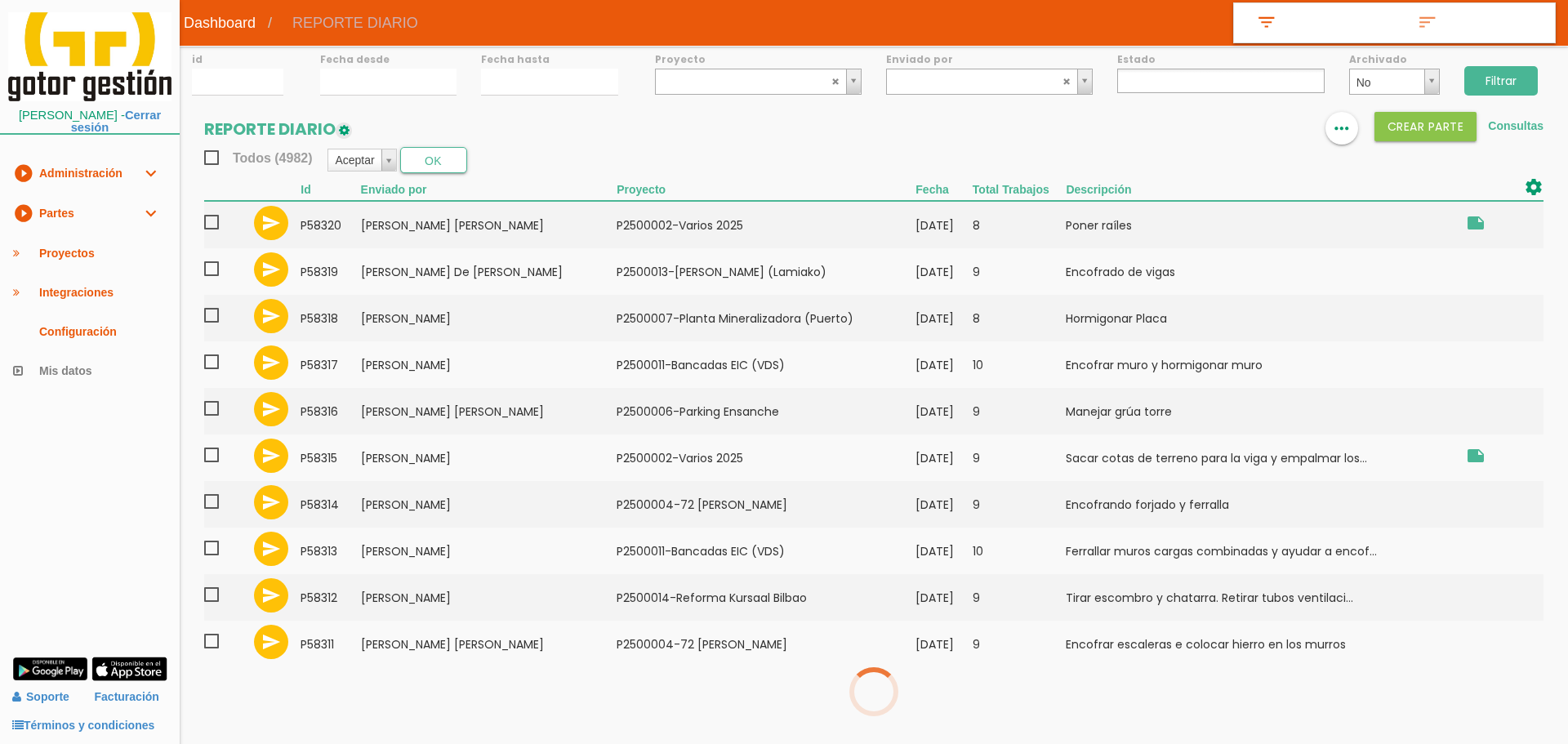
select select
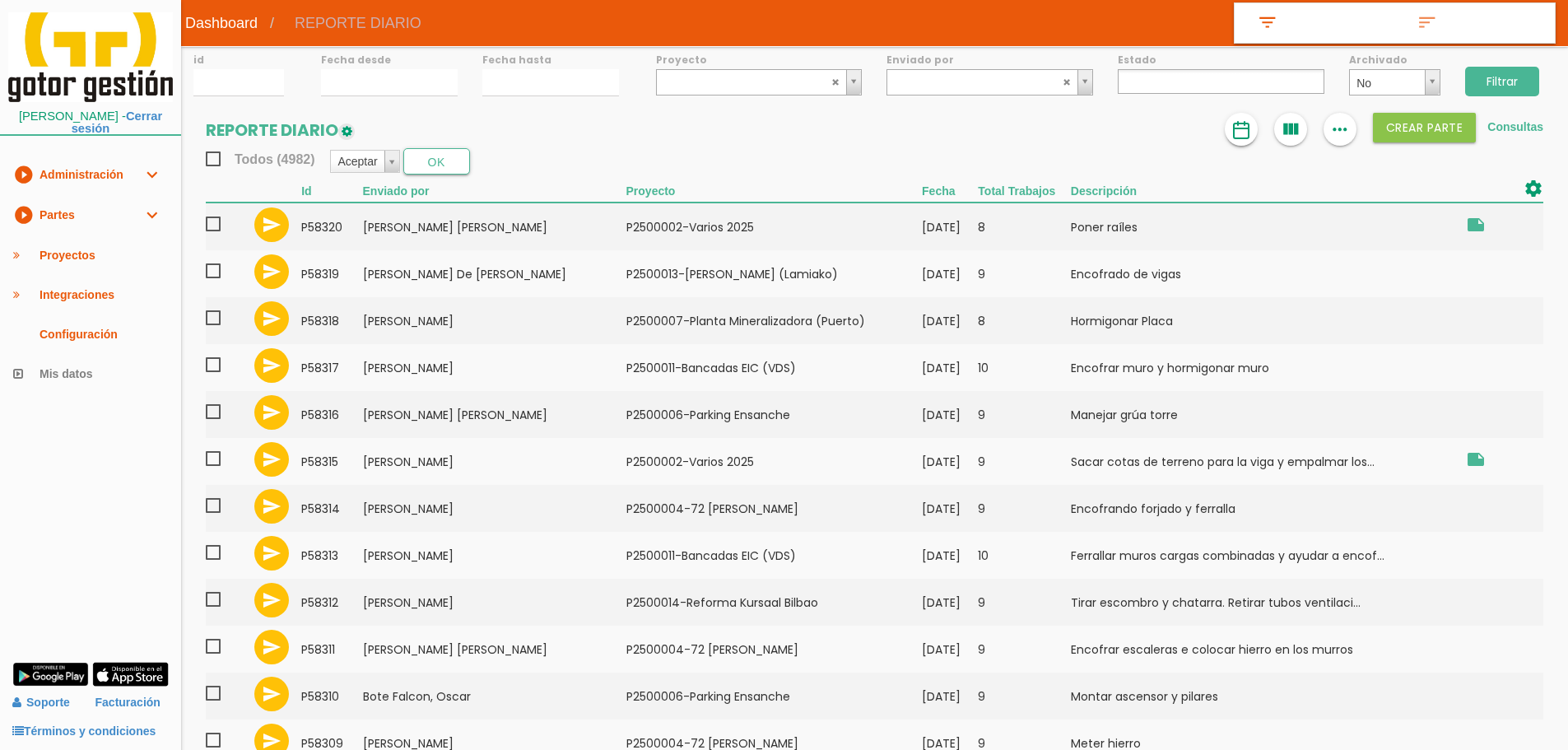
click at [1247, 130] on img at bounding box center [1241, 130] width 20 height 20
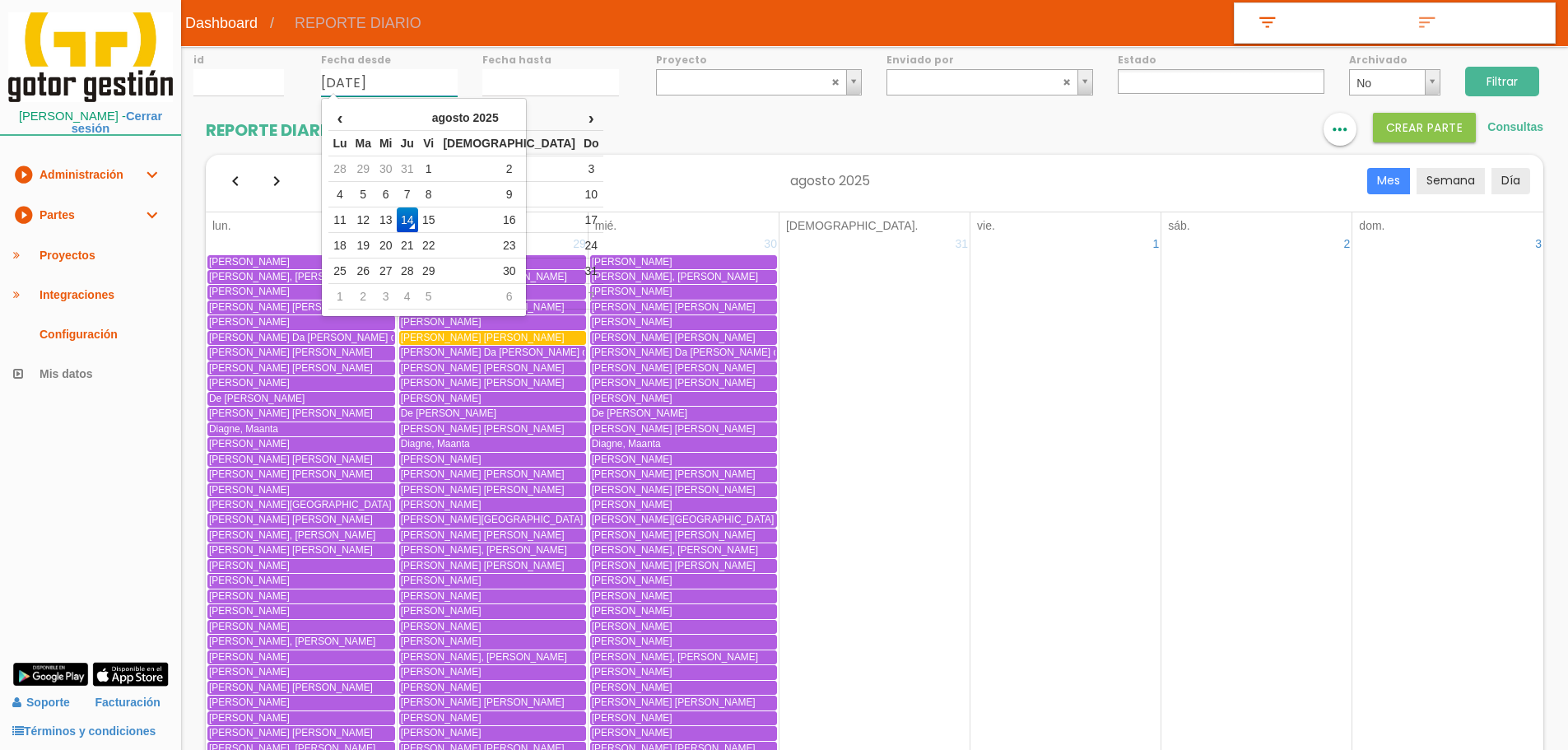
click at [394, 84] on input "[DATE]" at bounding box center [390, 82] width 137 height 27
click at [397, 222] on td "13" at bounding box center [386, 220] width 22 height 26
type input "[DATE]"
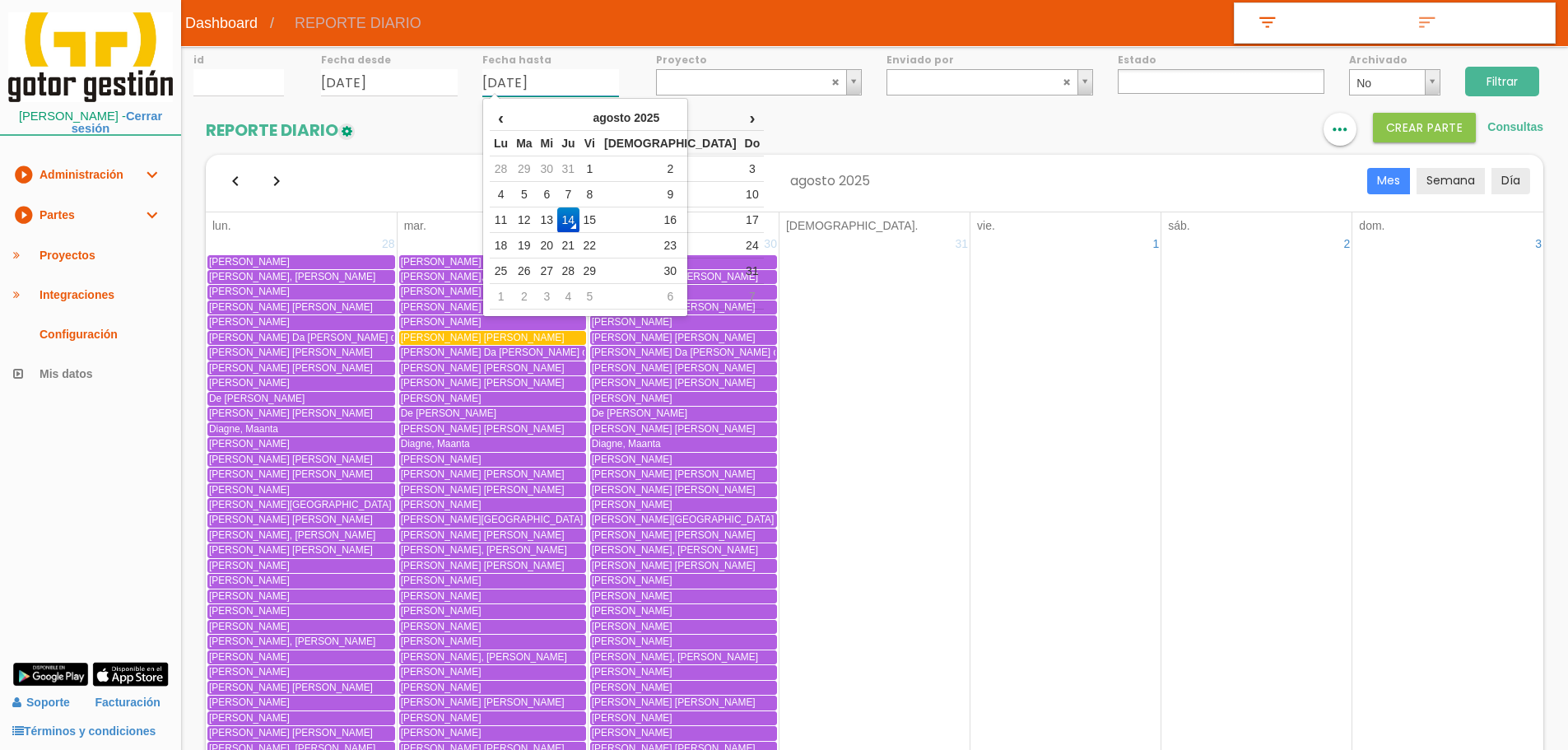
click at [510, 85] on input "[DATE]" at bounding box center [551, 82] width 137 height 27
click at [556, 226] on td "13" at bounding box center [547, 220] width 22 height 26
type input "[DATE]"
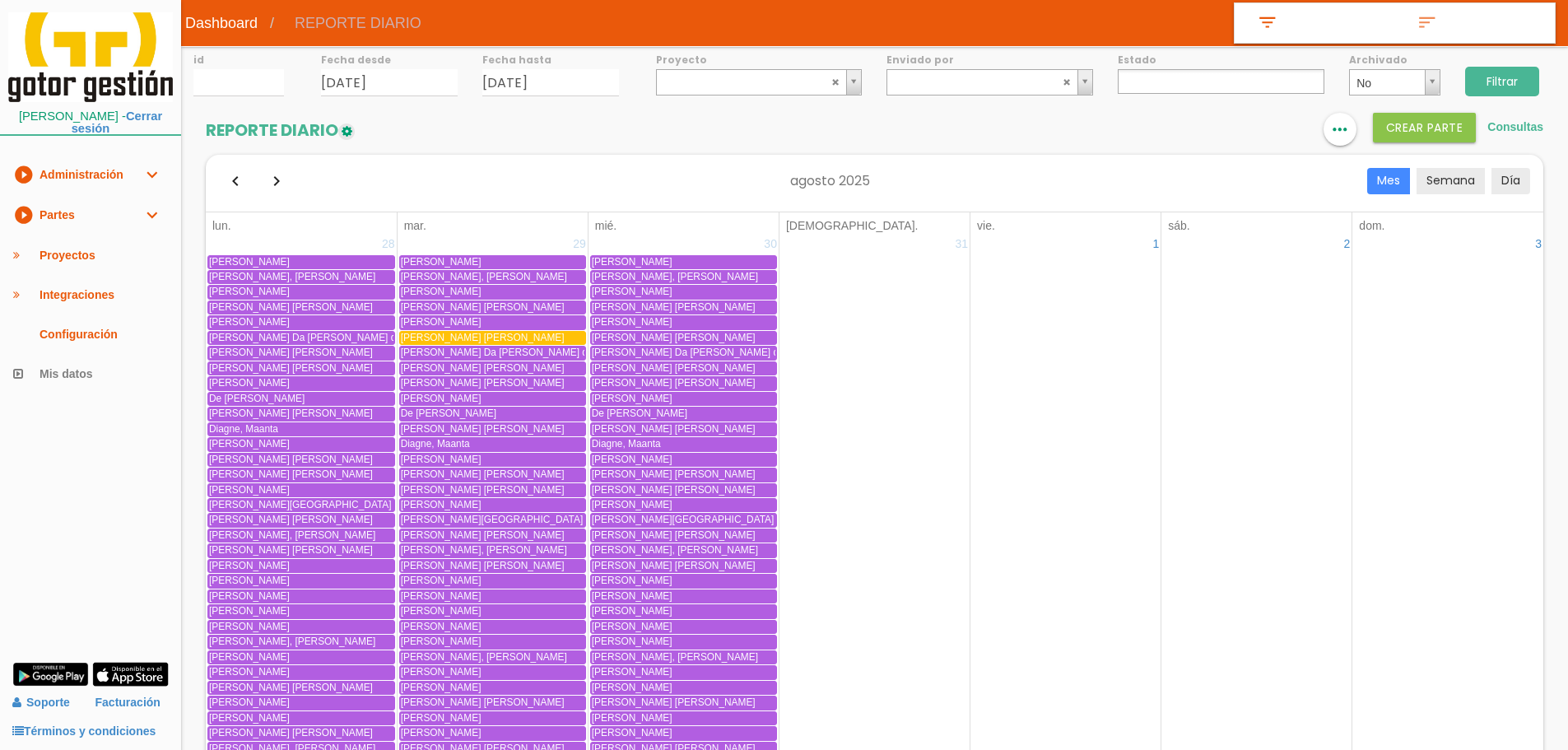
click at [1509, 70] on input "Filtrar" at bounding box center [1503, 81] width 74 height 29
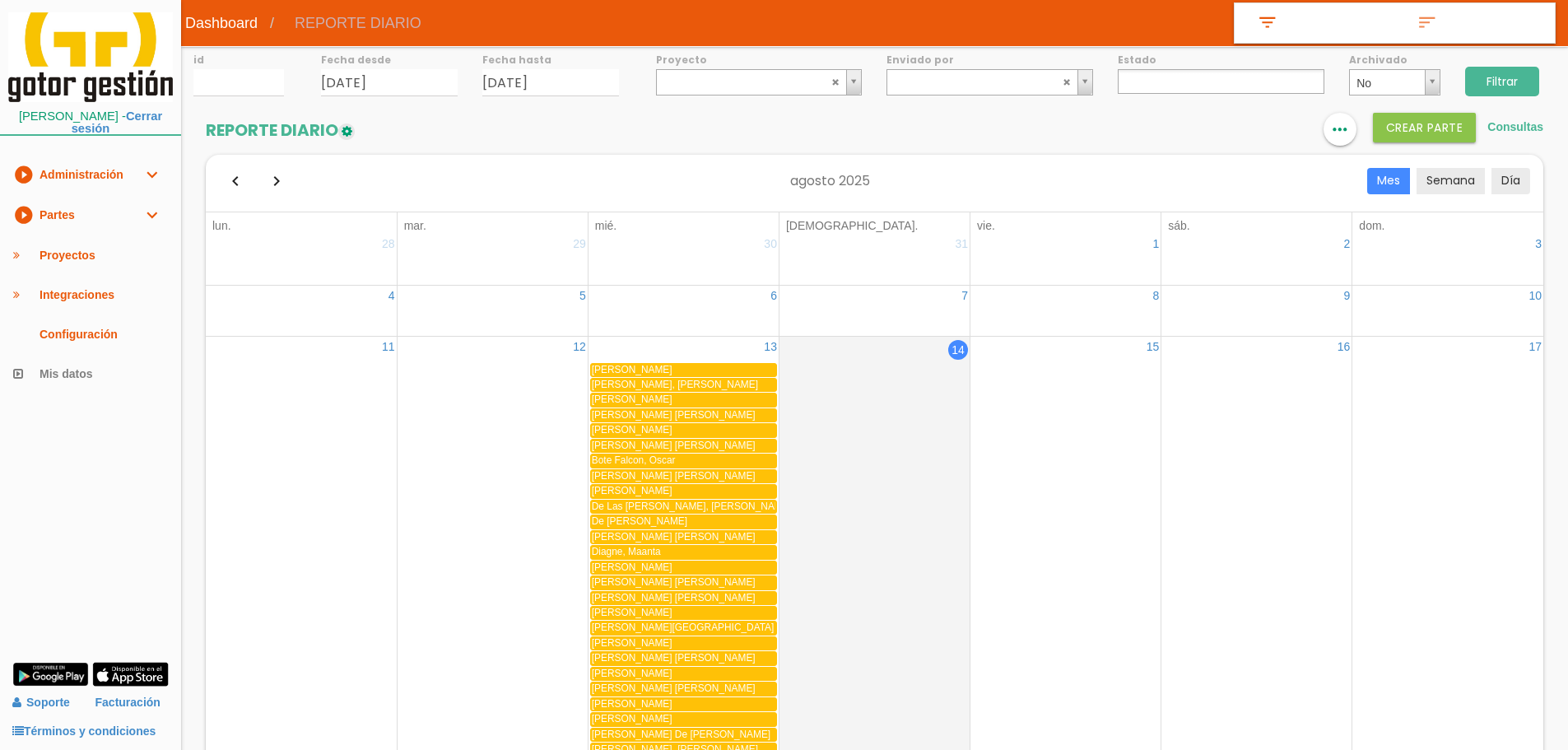
select select
click at [1229, 130] on link "format_list_bulleted" at bounding box center [1241, 129] width 33 height 33
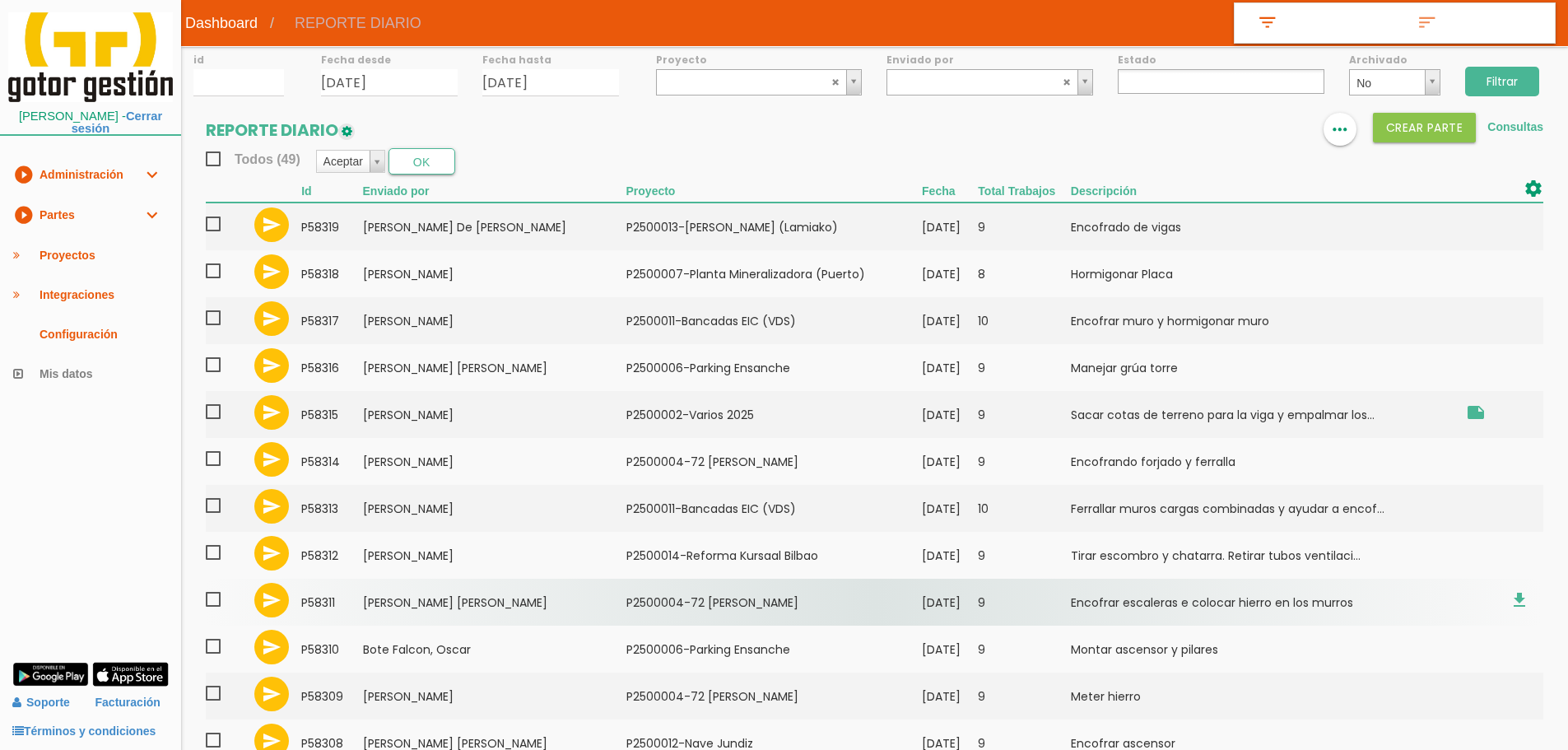
click at [480, 592] on td "Domingues Pereira, Paulo Alexandre" at bounding box center [495, 603] width 264 height 47
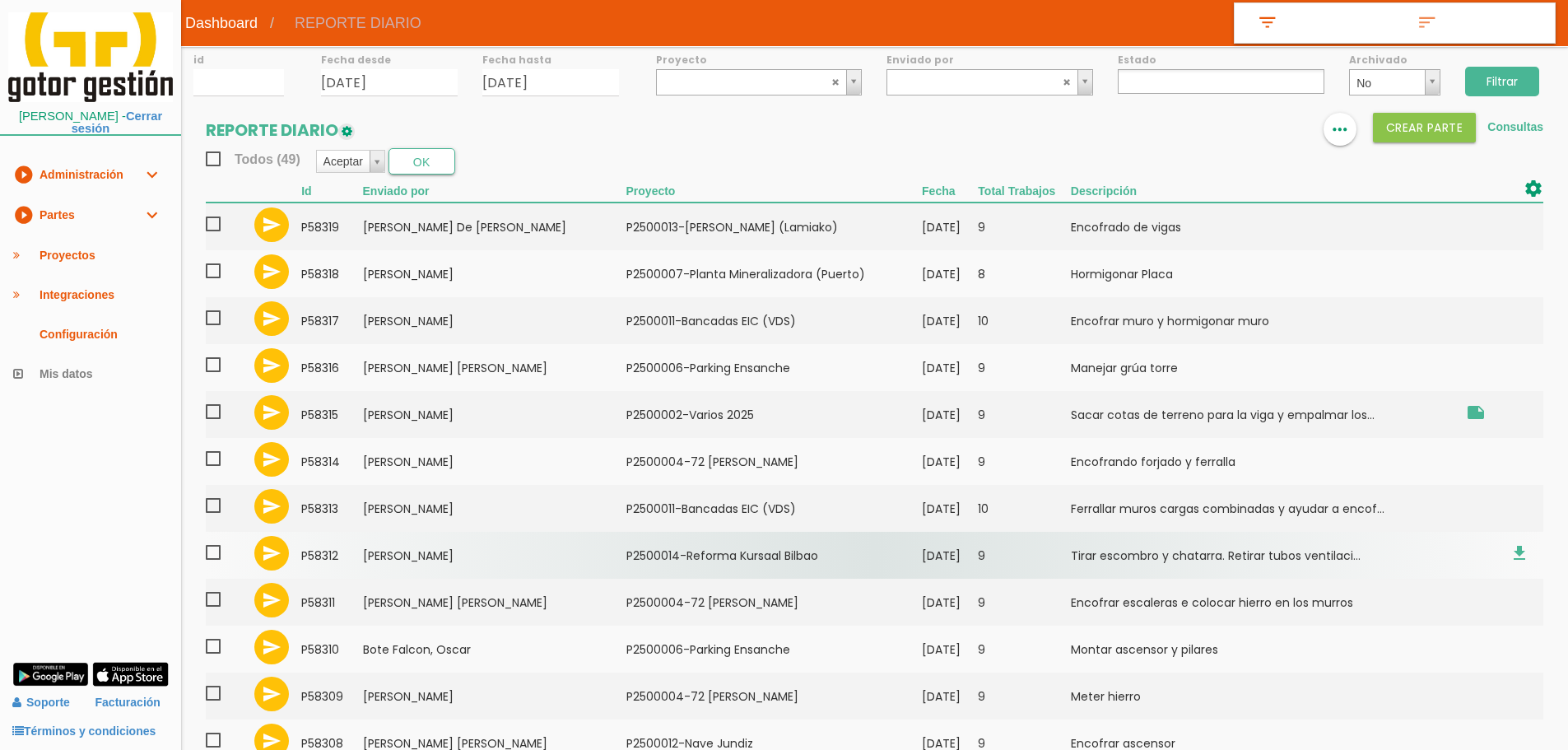
click at [448, 570] on td "Marquez Ulla, Endika" at bounding box center [495, 556] width 264 height 47
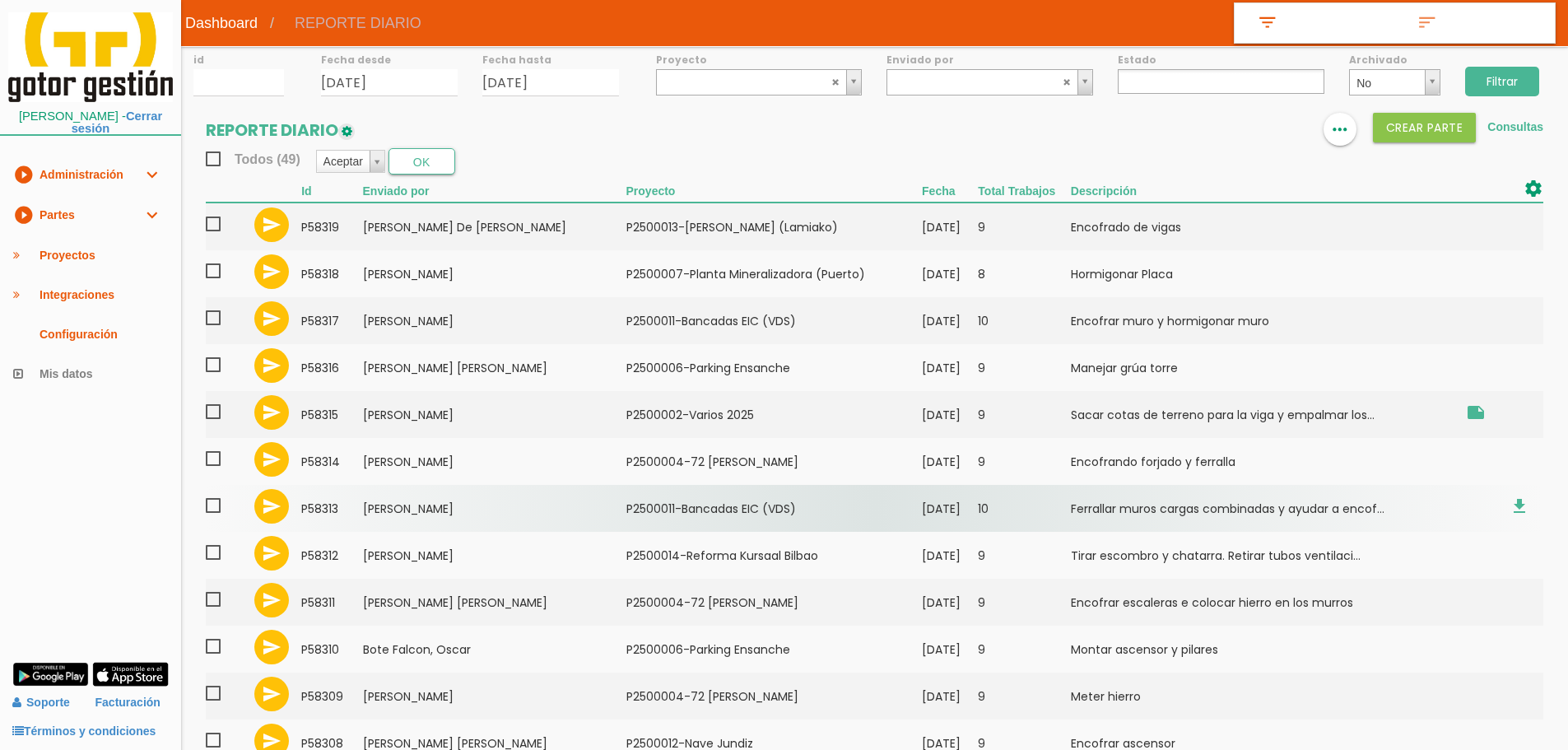
click at [454, 516] on td "Iglesias Perales, Ramiro" at bounding box center [495, 509] width 264 height 47
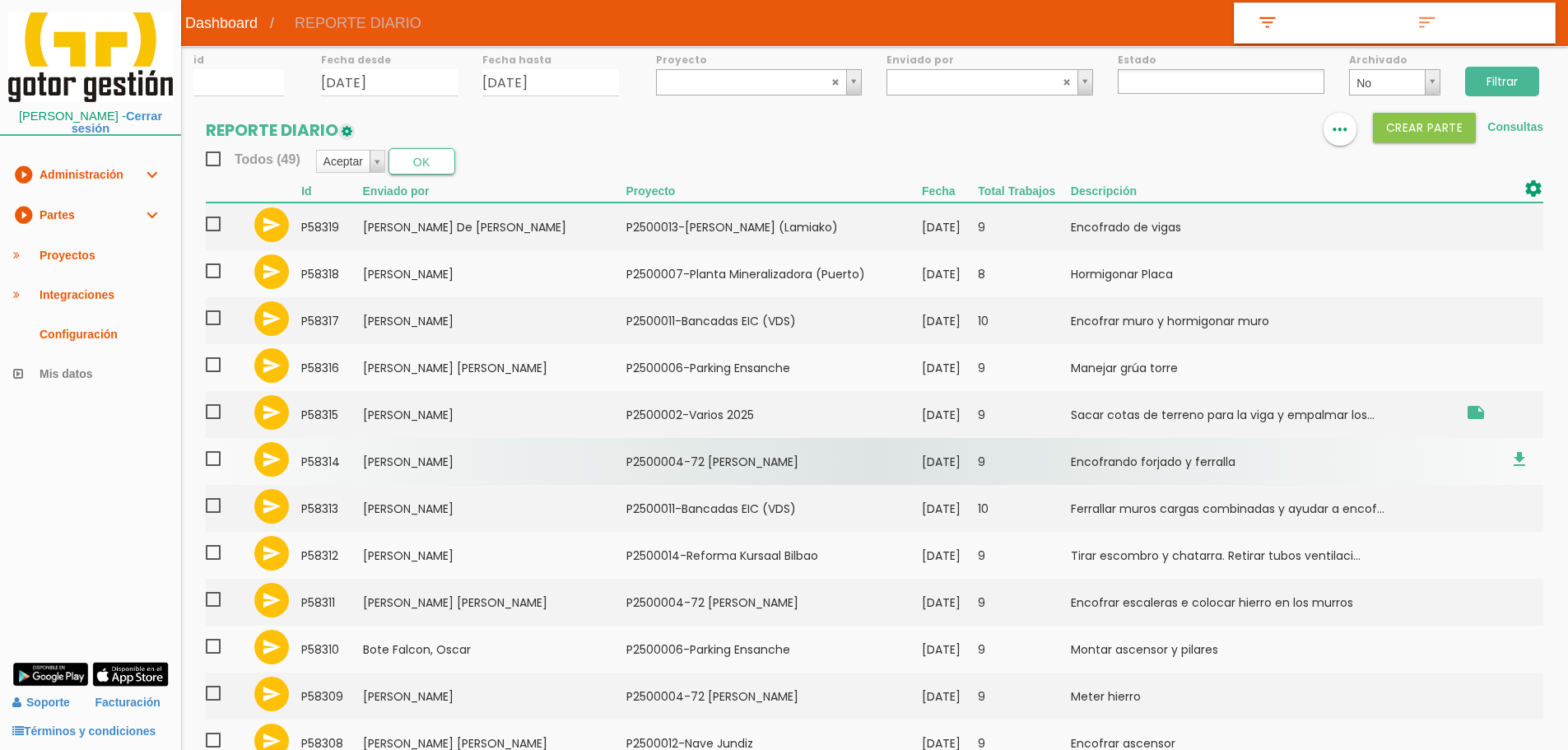
click at [425, 456] on td "Dominguez Suarez, Raul" at bounding box center [495, 462] width 264 height 47
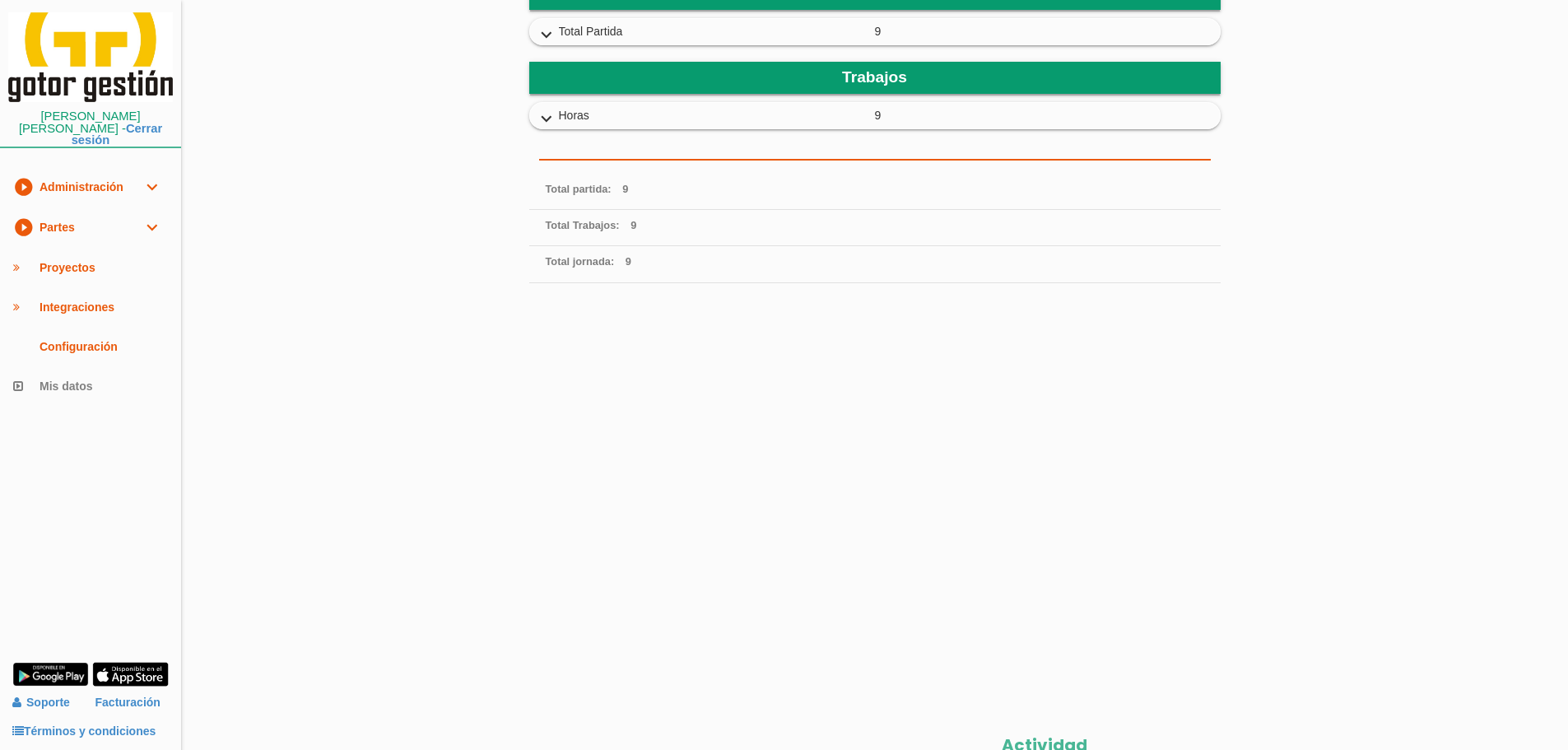
scroll to position [499, 0]
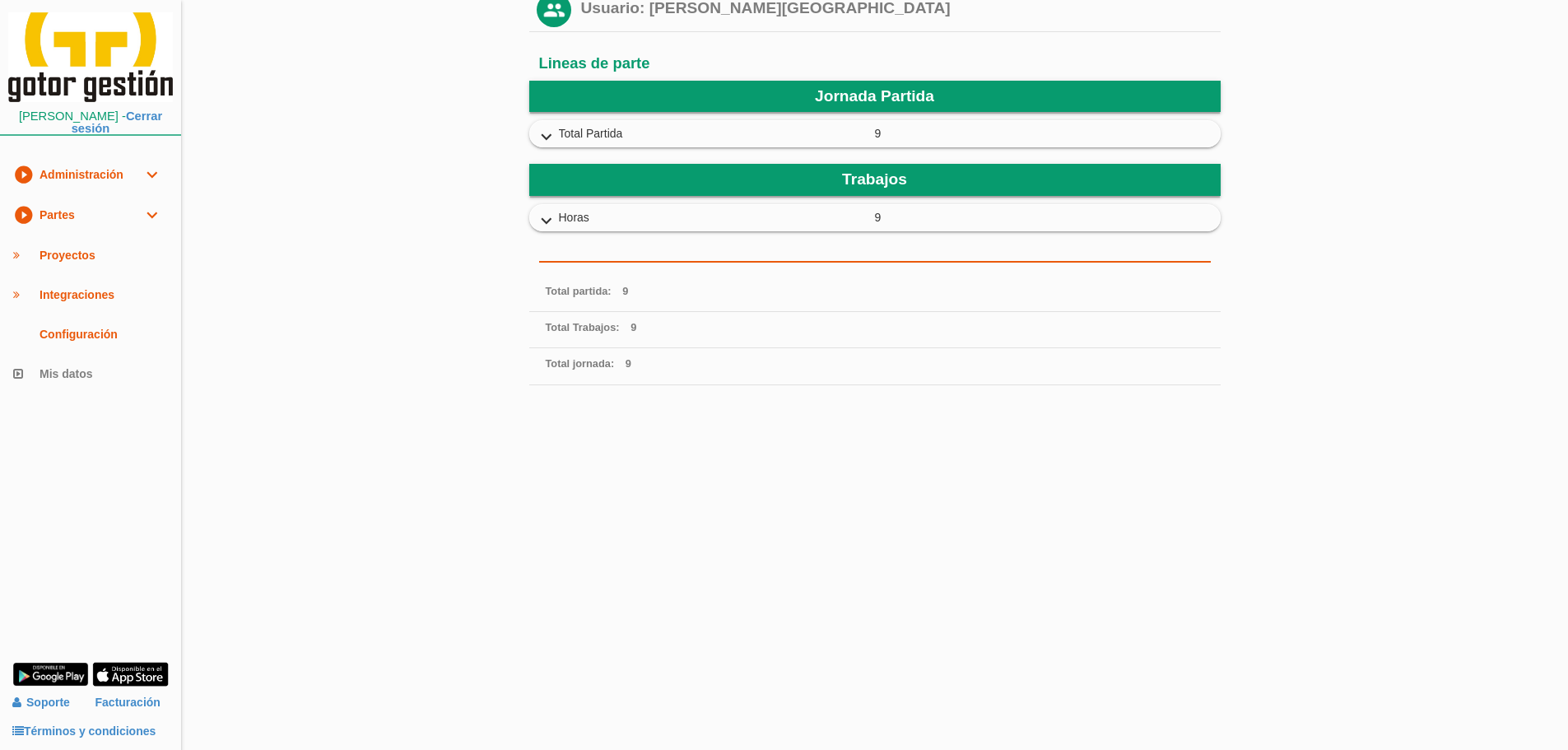
scroll to position [170, 0]
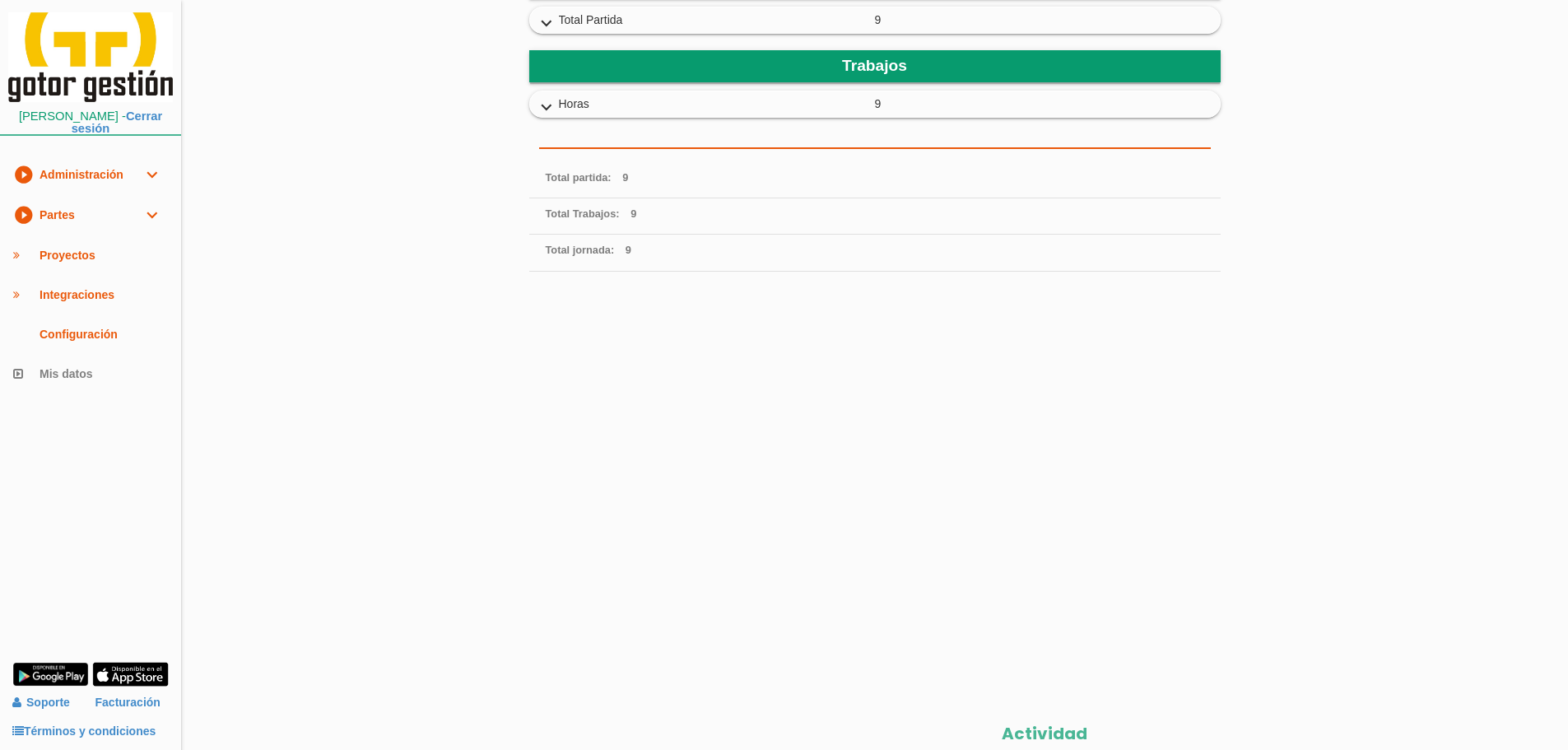
scroll to position [5, 0]
